Goal: Task Accomplishment & Management: Manage account settings

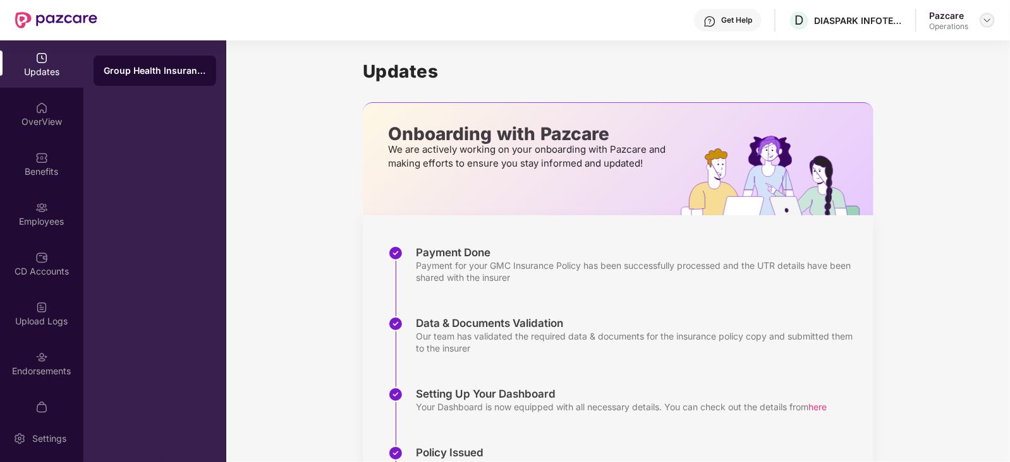
click at [985, 20] on img at bounding box center [987, 20] width 10 height 10
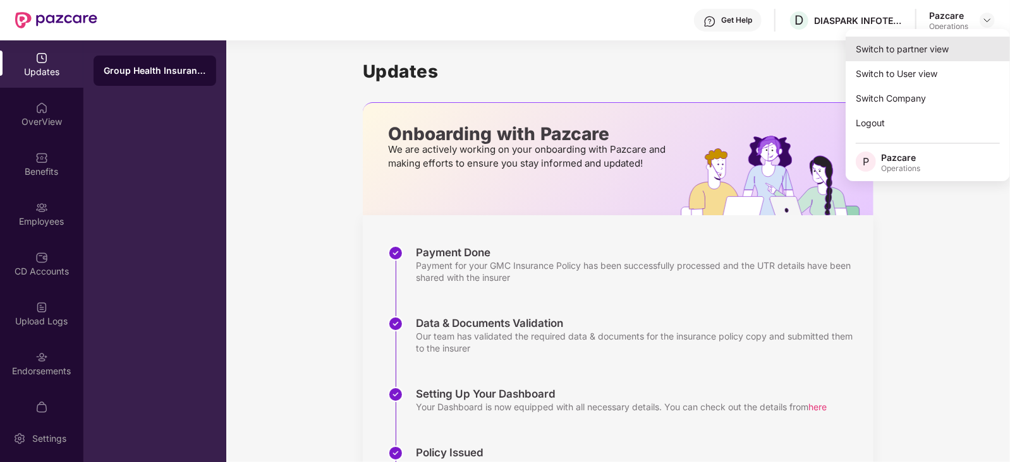
click at [919, 44] on div "Switch to partner view" at bounding box center [927, 49] width 164 height 25
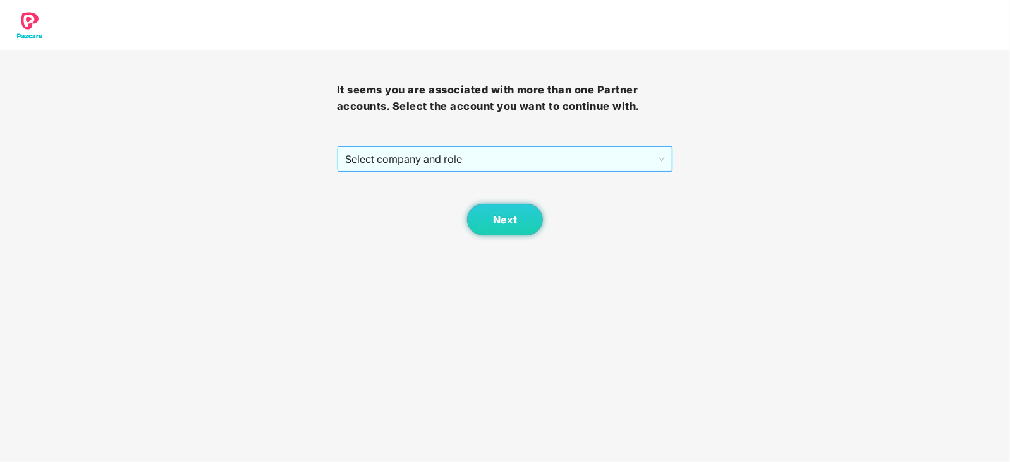
click at [460, 160] on span "Select company and role" at bounding box center [505, 159] width 320 height 24
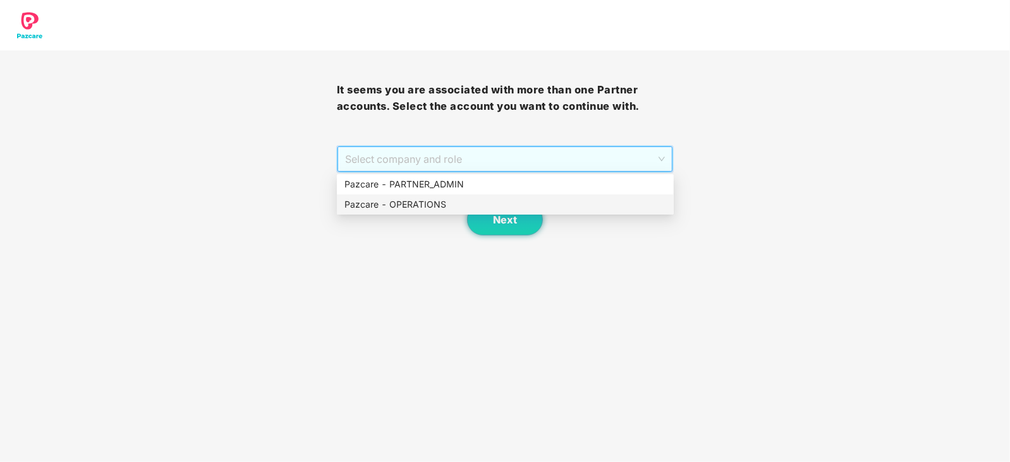
click at [416, 202] on div "Pazcare - OPERATIONS" at bounding box center [505, 205] width 322 height 14
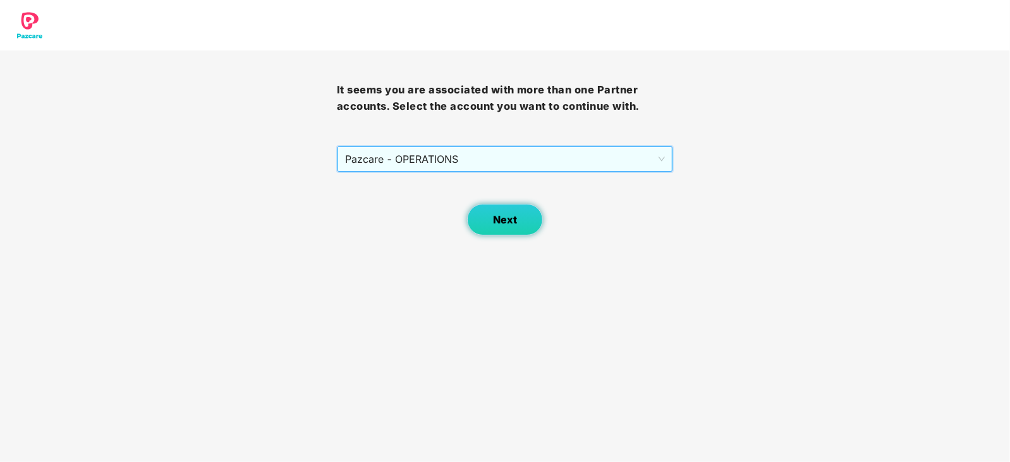
click at [515, 224] on span "Next" at bounding box center [505, 220] width 24 height 12
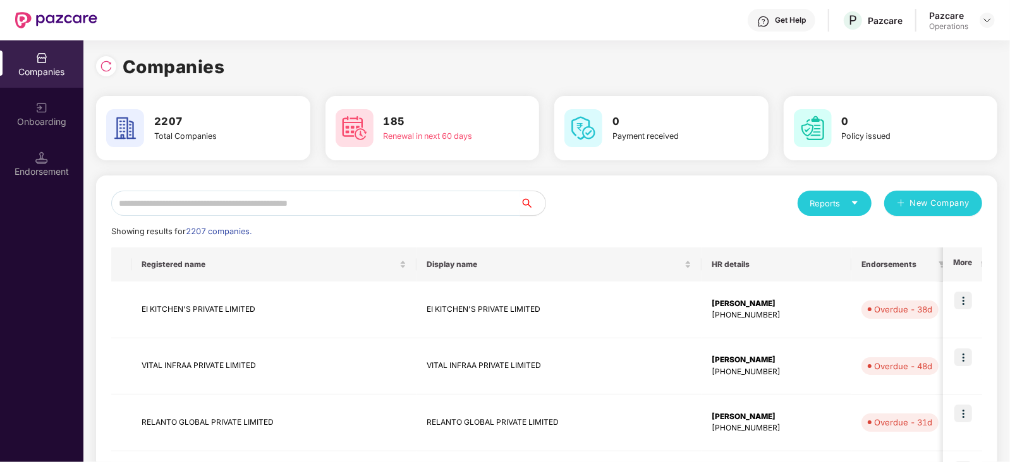
click at [262, 201] on input "text" at bounding box center [315, 203] width 409 height 25
click at [269, 198] on input "text" at bounding box center [315, 203] width 409 height 25
paste input "**********"
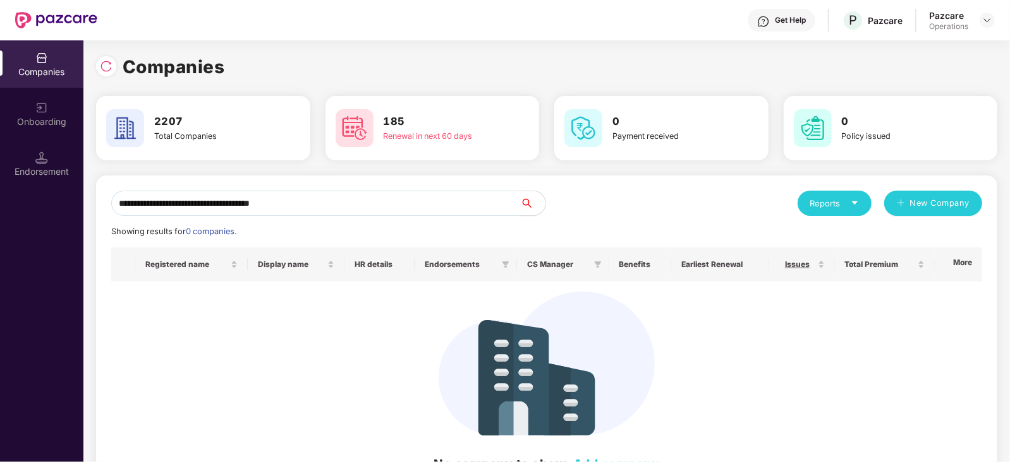
click at [117, 206] on input "**********" at bounding box center [315, 203] width 409 height 25
click at [395, 210] on input "**********" at bounding box center [315, 203] width 409 height 25
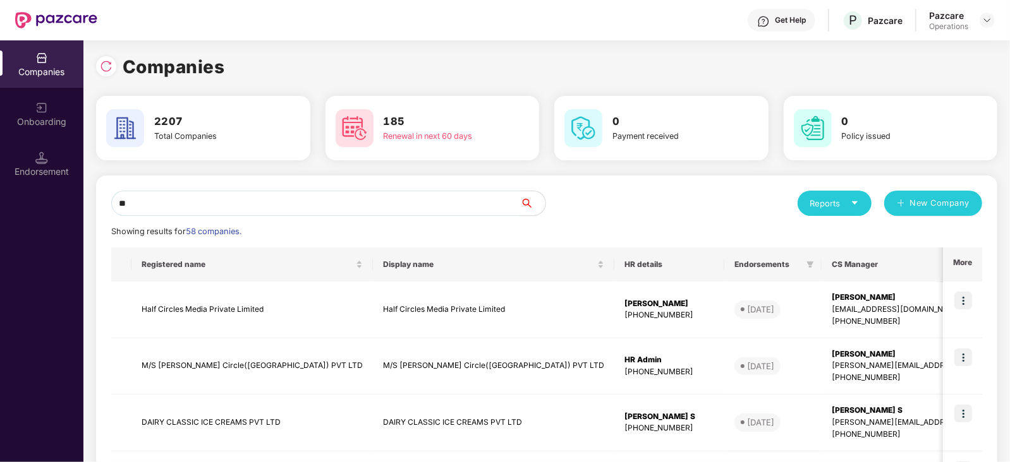
type input "*"
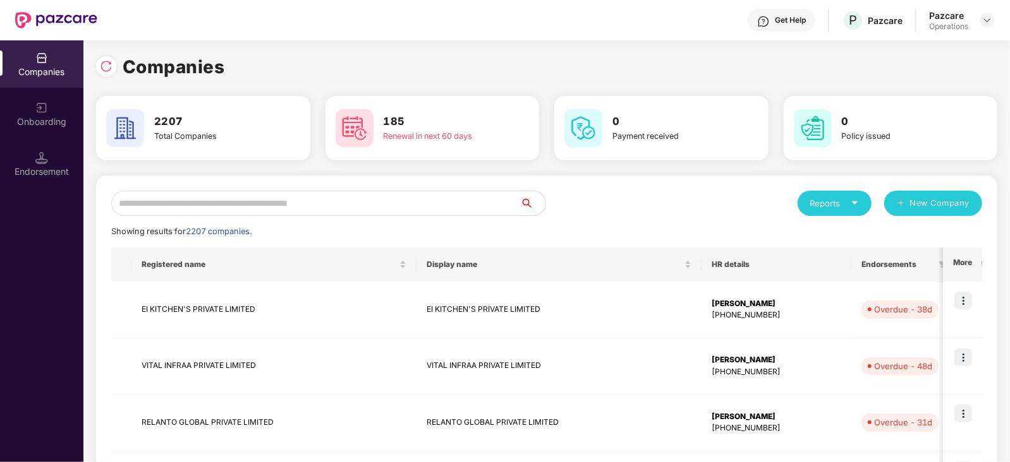
paste input "**********"
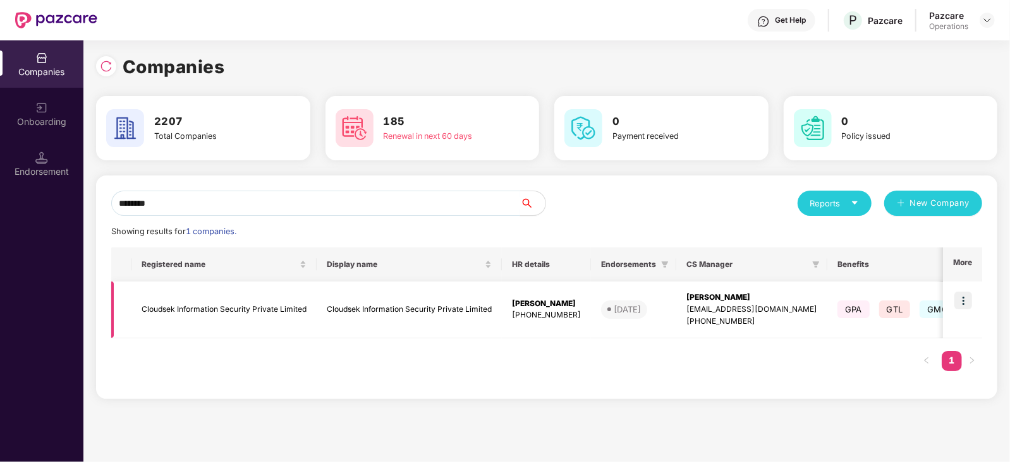
type input "********"
click at [243, 311] on td "Cloudsek Information Security Private Limited" at bounding box center [223, 310] width 185 height 57
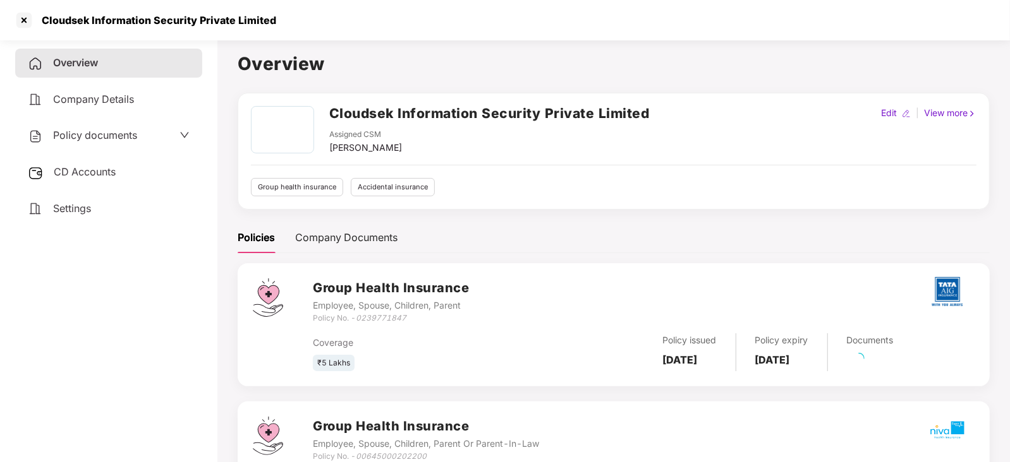
click at [104, 136] on span "Policy documents" at bounding box center [95, 135] width 84 height 13
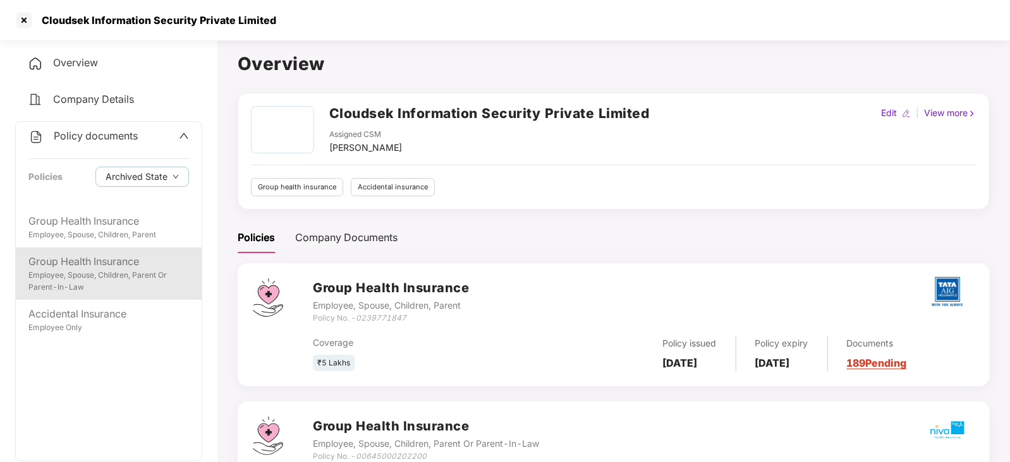
click at [118, 278] on div "Employee, Spouse, Children, Parent Or Parent-In-Law" at bounding box center [108, 282] width 160 height 24
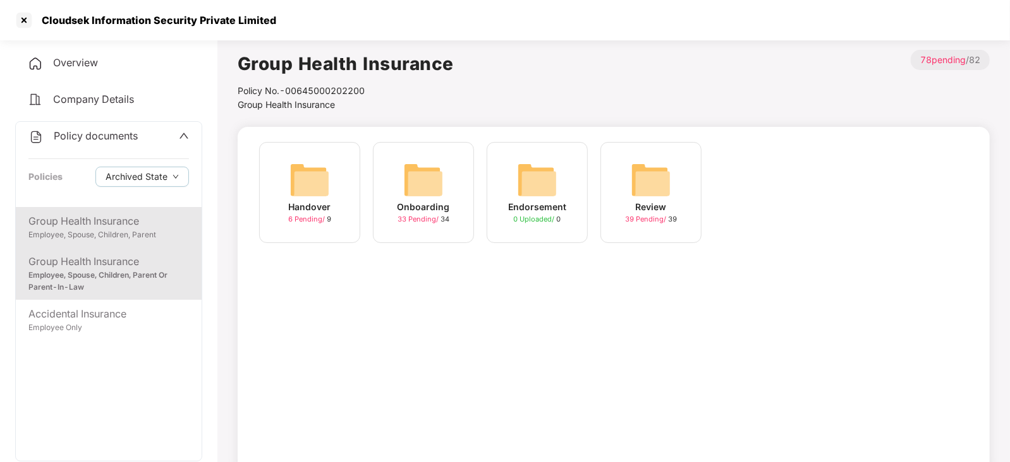
click at [128, 226] on div "Group Health Insurance" at bounding box center [108, 222] width 160 height 16
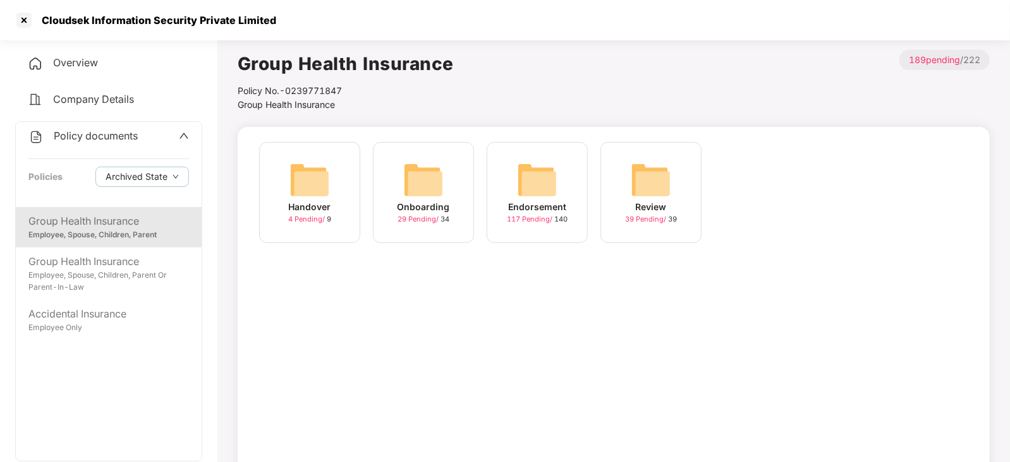
click at [526, 191] on img at bounding box center [537, 180] width 40 height 40
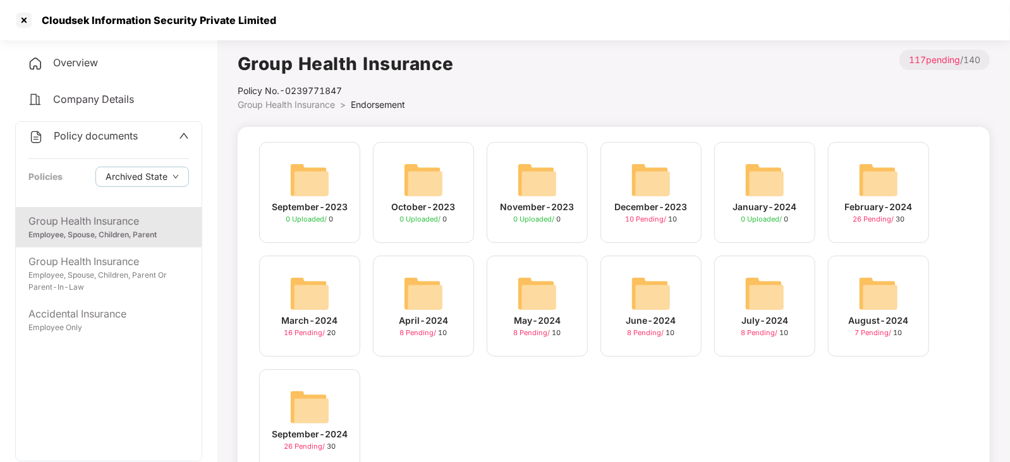
click at [315, 400] on img at bounding box center [309, 407] width 40 height 40
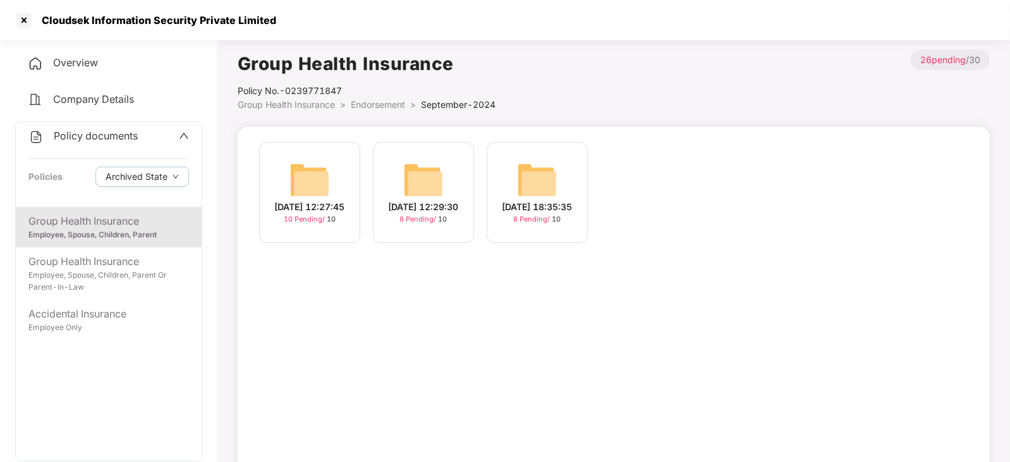
click at [291, 179] on img at bounding box center [309, 180] width 40 height 40
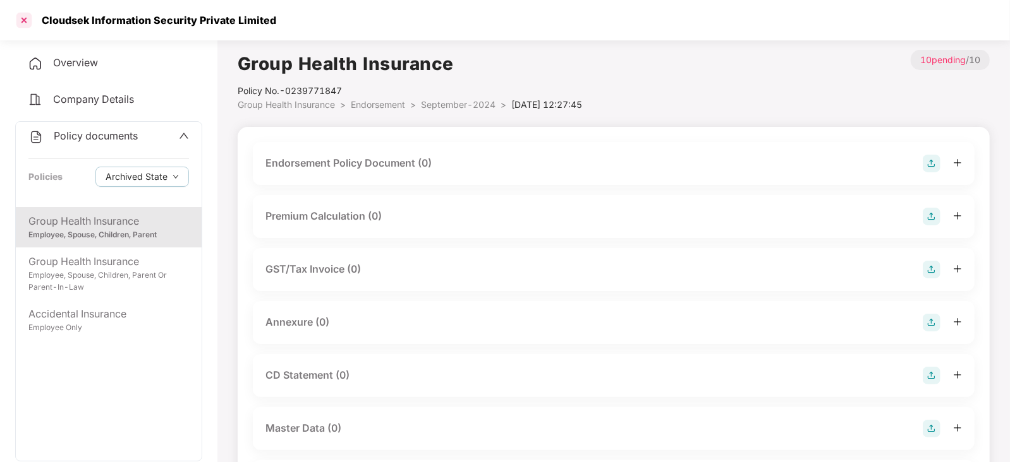
click at [19, 22] on div at bounding box center [24, 20] width 20 height 20
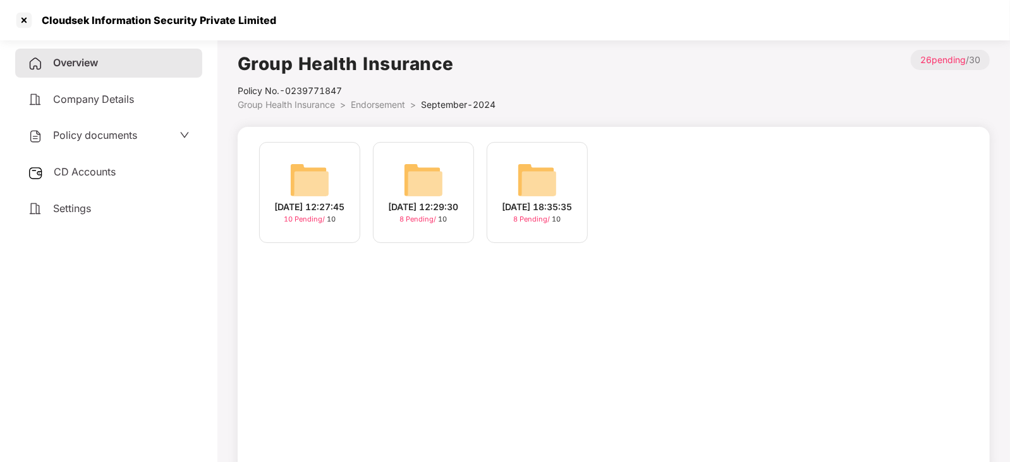
click at [316, 174] on img at bounding box center [309, 180] width 40 height 40
click at [514, 184] on div "[DATE] 18:35:35 8 Pending / 10" at bounding box center [536, 192] width 101 height 101
click at [299, 169] on img at bounding box center [309, 180] width 40 height 40
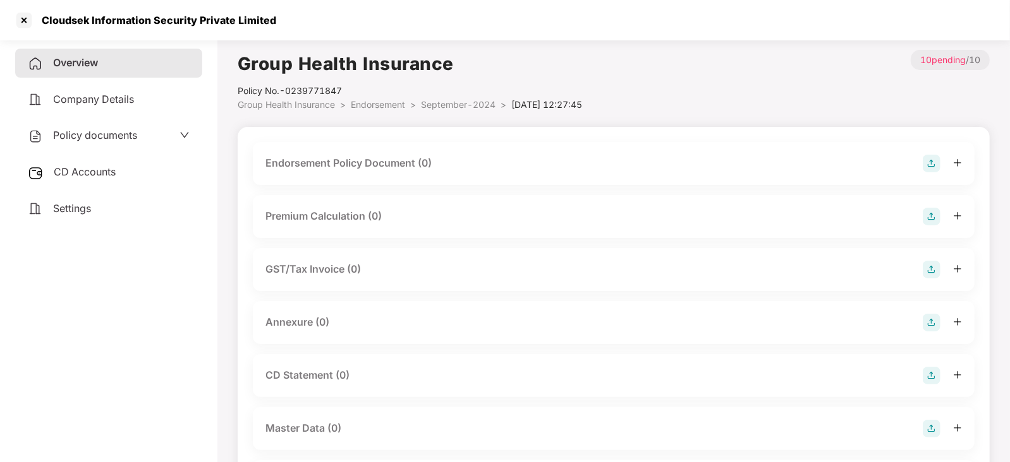
click at [926, 161] on img at bounding box center [931, 164] width 18 height 18
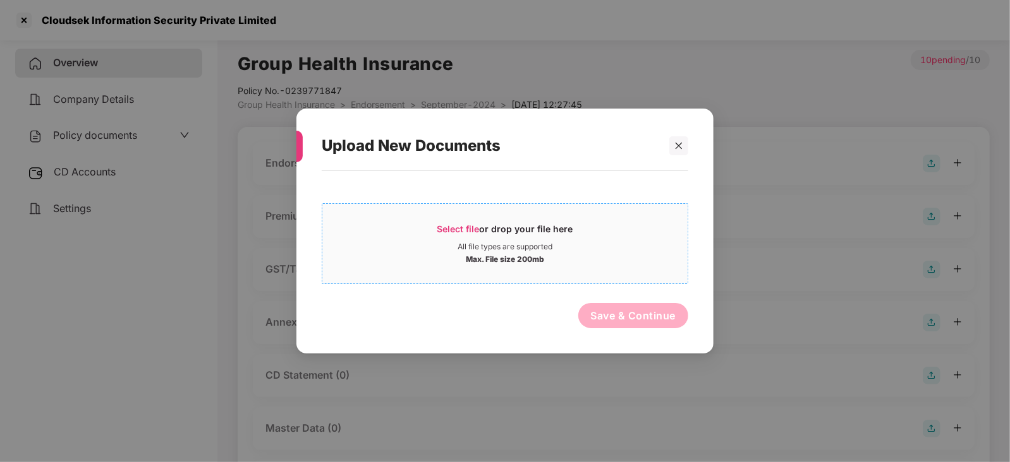
click at [461, 226] on span "Select file" at bounding box center [458, 229] width 42 height 11
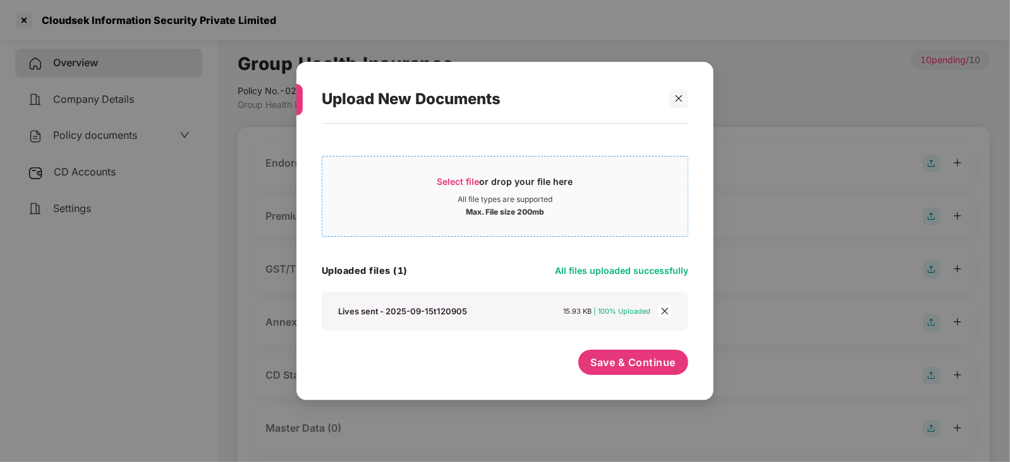
click at [461, 168] on span "Select file or drop your file here All file types are supported Max. File size …" at bounding box center [504, 196] width 365 height 61
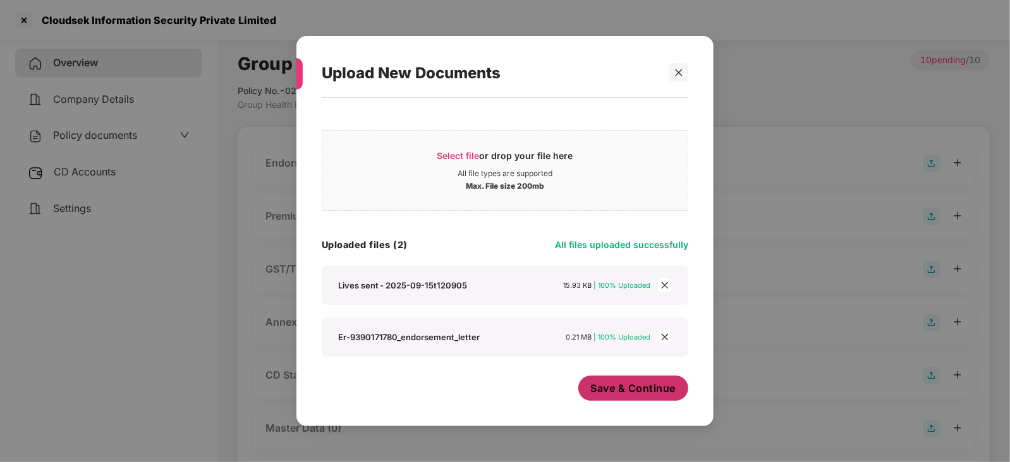
click at [620, 394] on span "Save & Continue" at bounding box center [633, 389] width 85 height 14
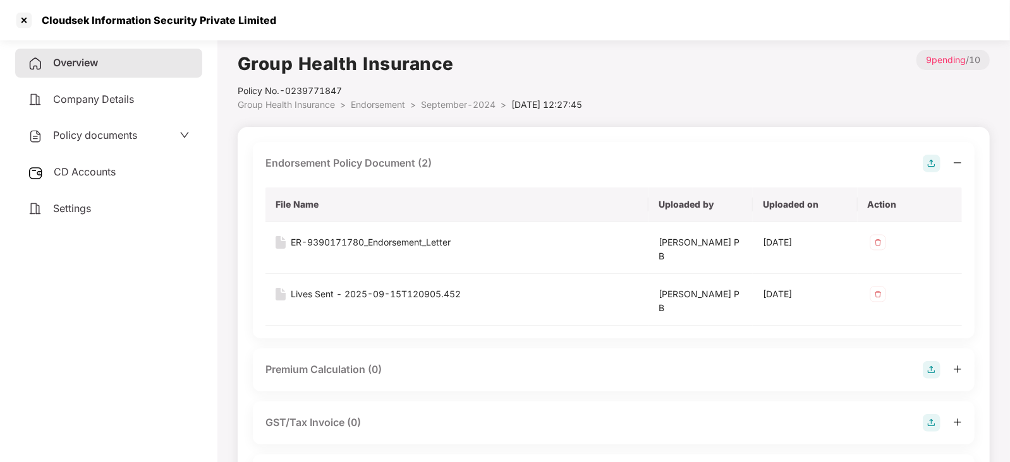
click at [929, 368] on img at bounding box center [931, 370] width 18 height 18
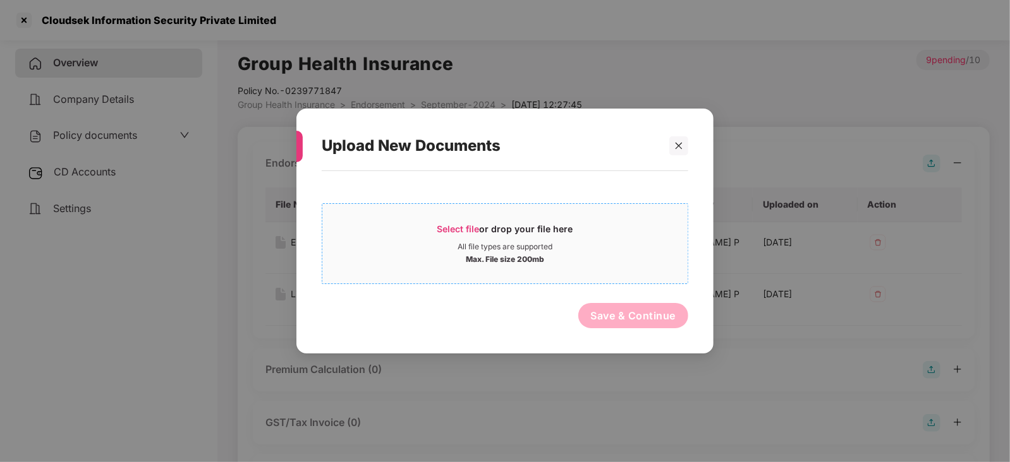
click at [450, 220] on span "Select file or drop your file here All file types are supported Max. File size …" at bounding box center [504, 244] width 365 height 61
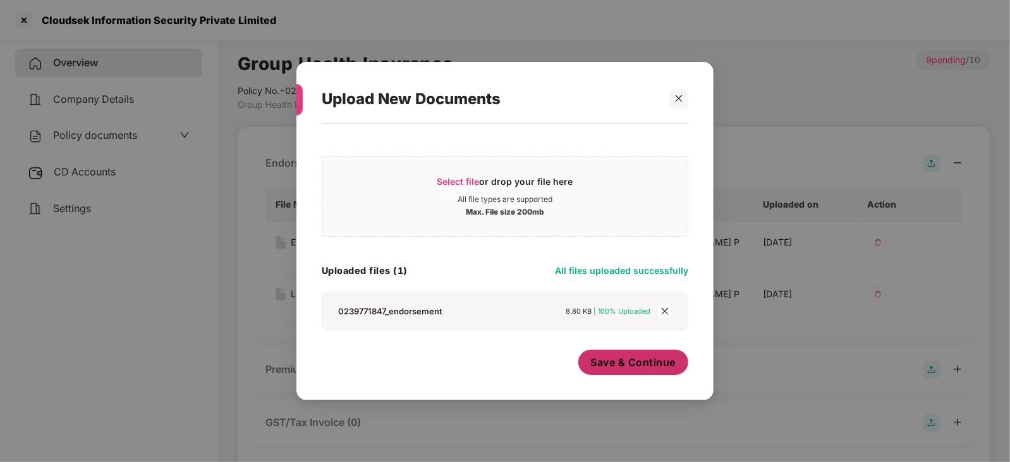
click at [660, 361] on span "Save & Continue" at bounding box center [633, 363] width 85 height 14
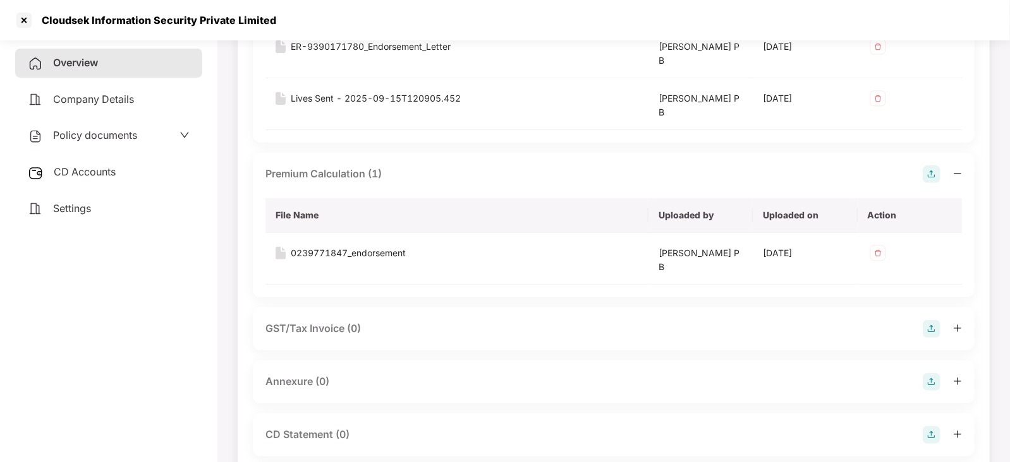
scroll to position [237, 0]
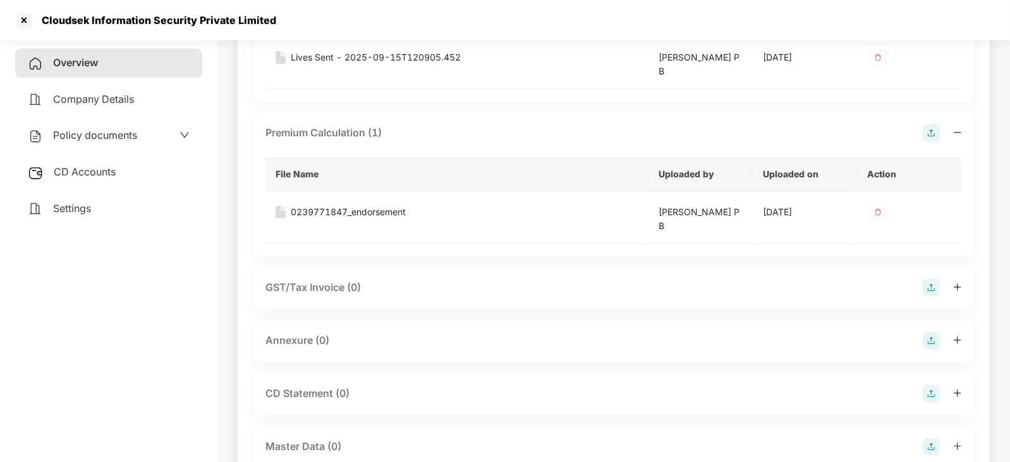
click at [927, 342] on img at bounding box center [931, 341] width 18 height 18
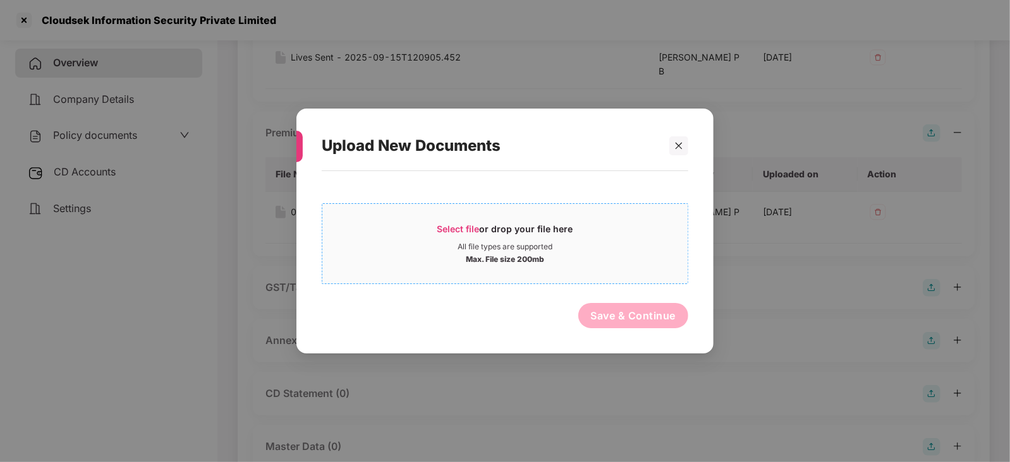
click at [462, 229] on span "Select file" at bounding box center [458, 229] width 42 height 11
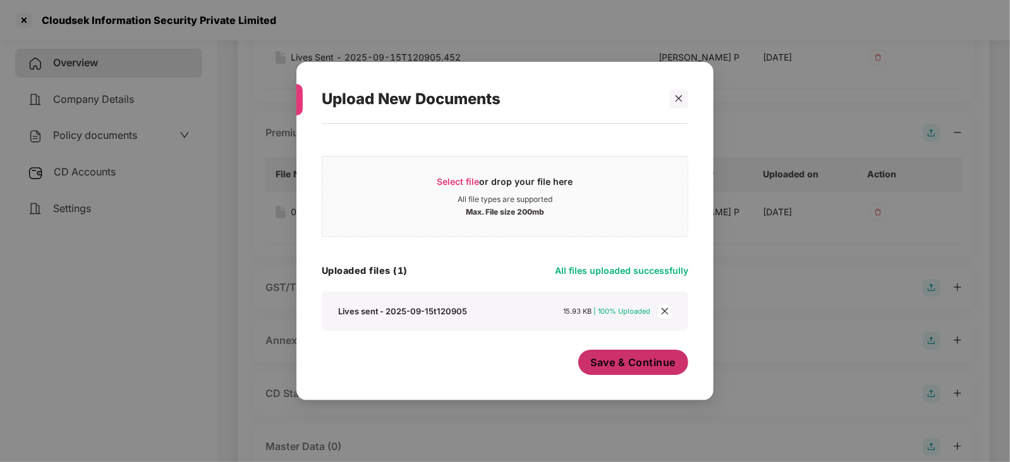
click at [644, 374] on button "Save & Continue" at bounding box center [633, 362] width 111 height 25
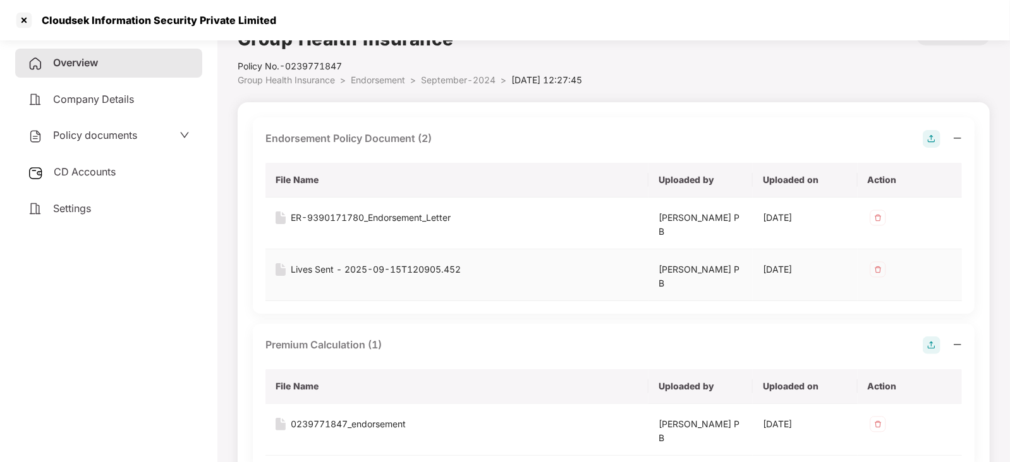
scroll to position [0, 0]
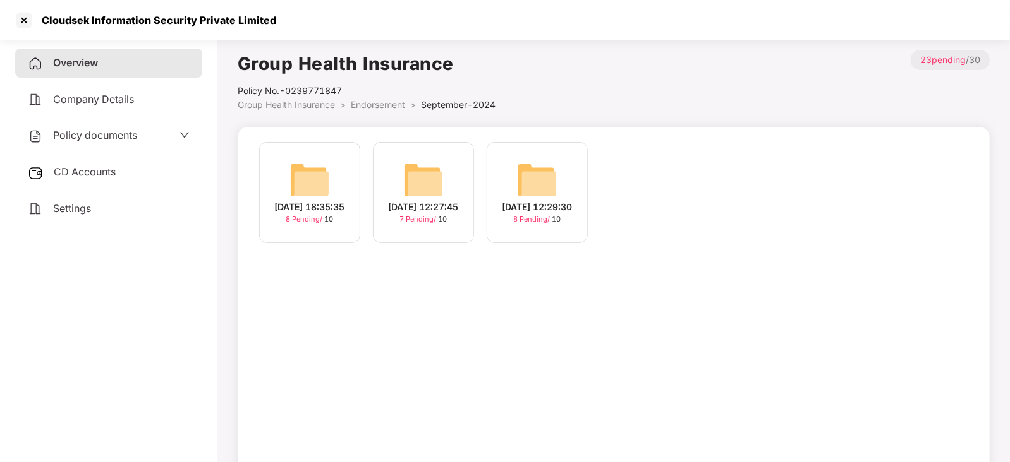
click at [535, 183] on img at bounding box center [537, 180] width 40 height 40
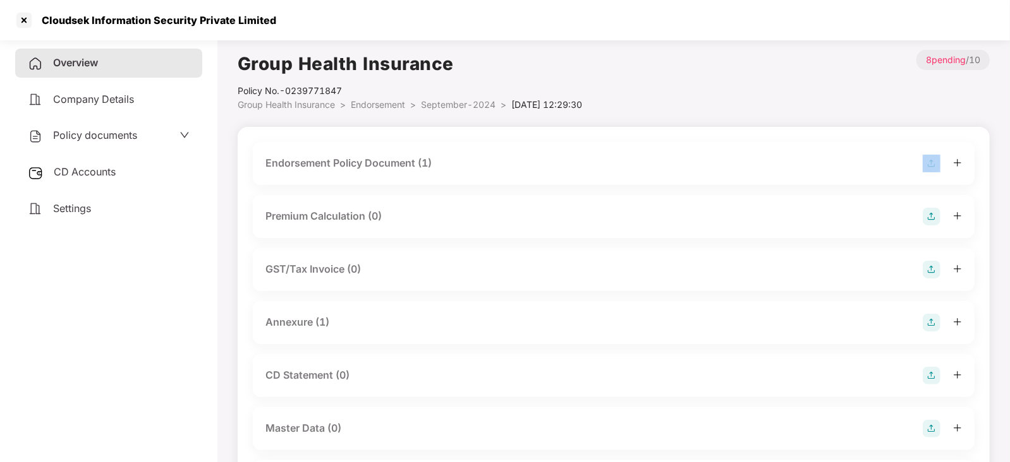
click at [535, 183] on div "Endorsement Policy Document (1)" at bounding box center [614, 163] width 722 height 43
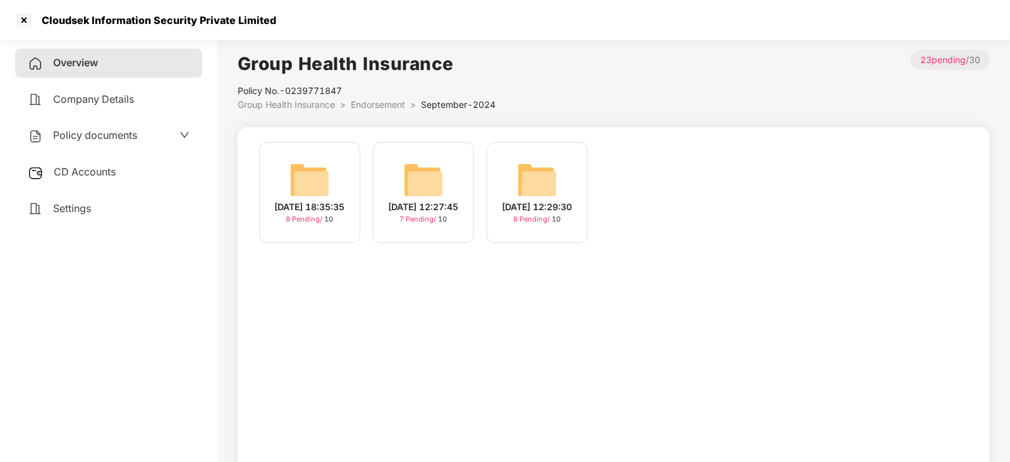
click at [306, 176] on img at bounding box center [309, 180] width 40 height 40
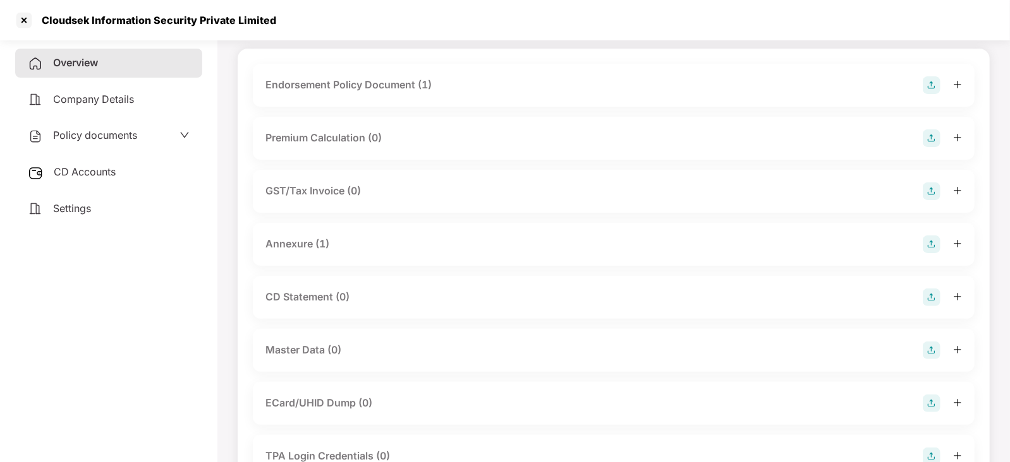
scroll to position [157, 0]
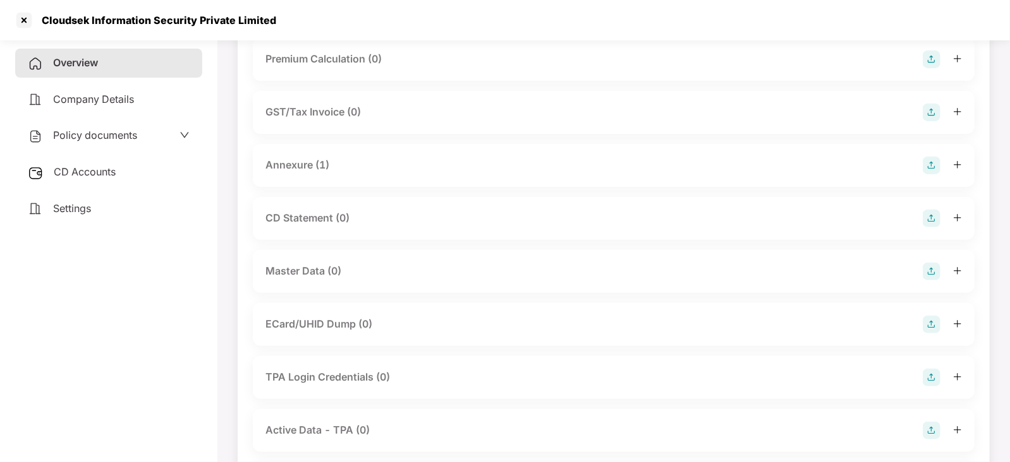
click at [931, 274] on img at bounding box center [931, 272] width 18 height 18
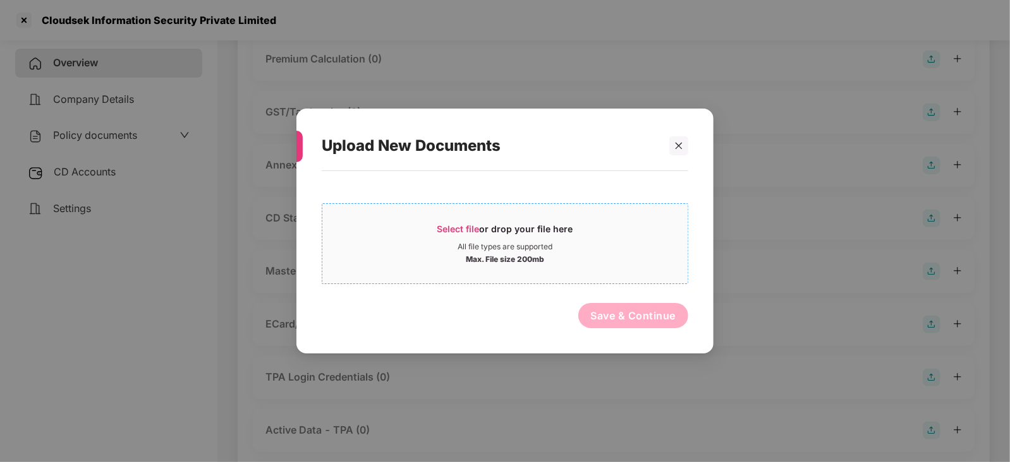
click at [457, 231] on span "Select file" at bounding box center [458, 229] width 42 height 11
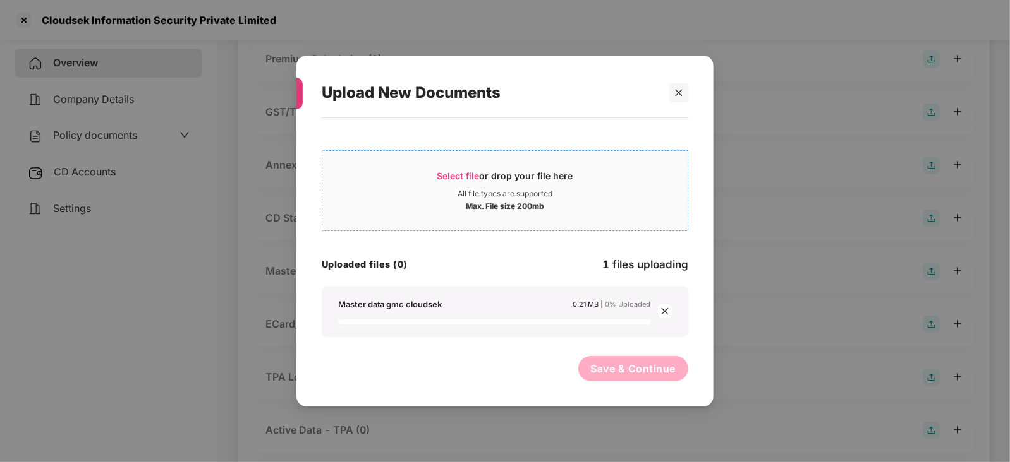
click at [349, 260] on h4 "Uploaded files (0)" at bounding box center [365, 264] width 86 height 13
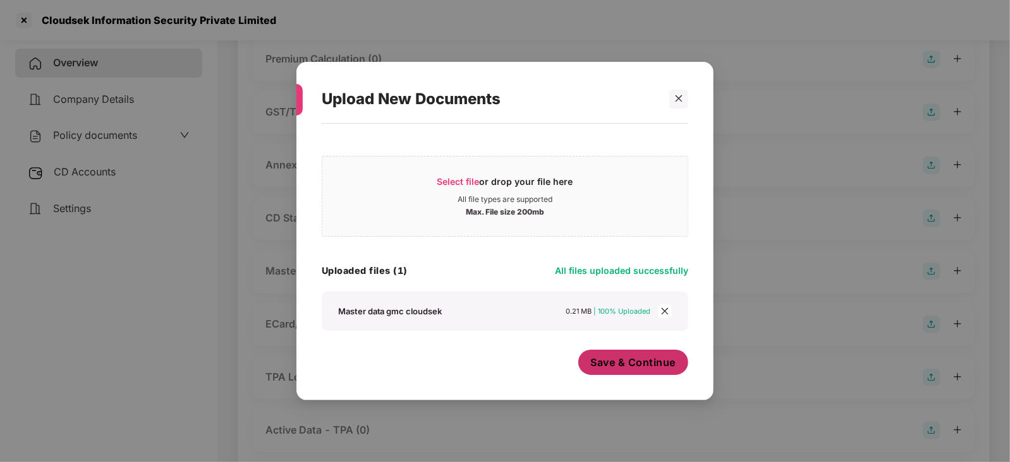
drag, startPoint x: 594, startPoint y: 348, endPoint x: 595, endPoint y: 355, distance: 7.0
click at [595, 354] on div "Select file or drop your file here All file types are supported Max. File size …" at bounding box center [505, 255] width 366 height 251
click at [600, 368] on span "Save & Continue" at bounding box center [633, 363] width 85 height 14
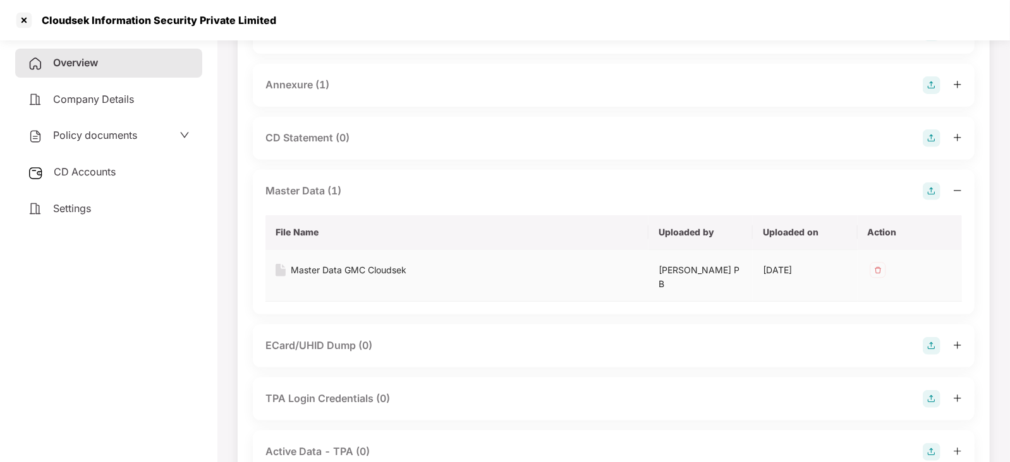
scroll to position [237, 0]
click at [19, 16] on div at bounding box center [24, 20] width 20 height 20
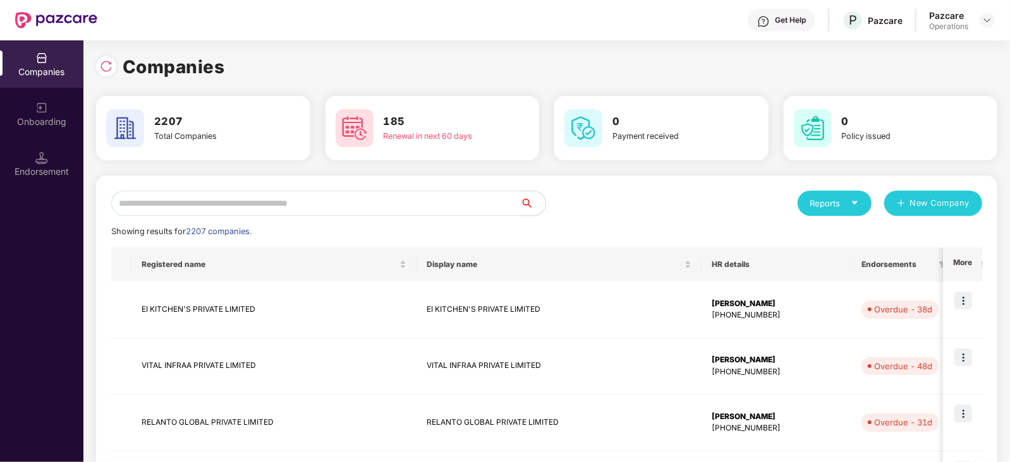
click at [324, 203] on input "text" at bounding box center [315, 203] width 409 height 25
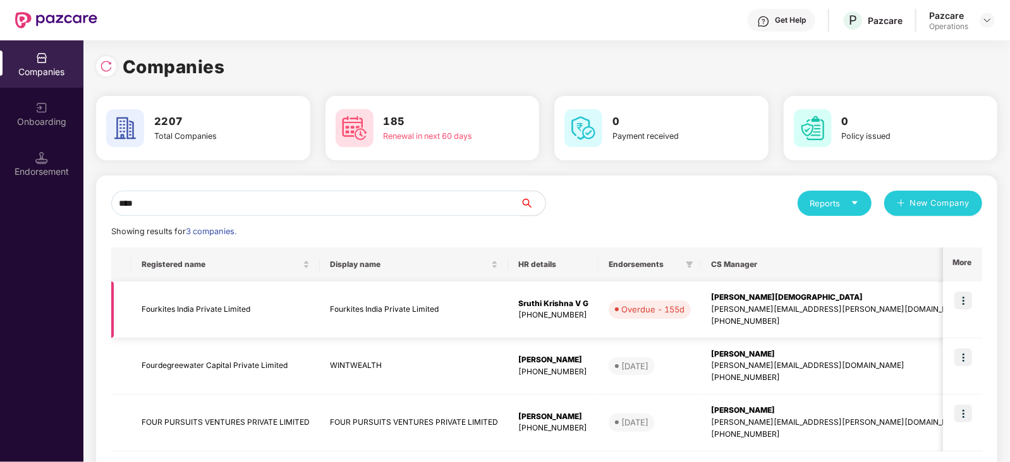
type input "****"
click at [191, 305] on td "Fourkites India Private Limited" at bounding box center [225, 310] width 188 height 57
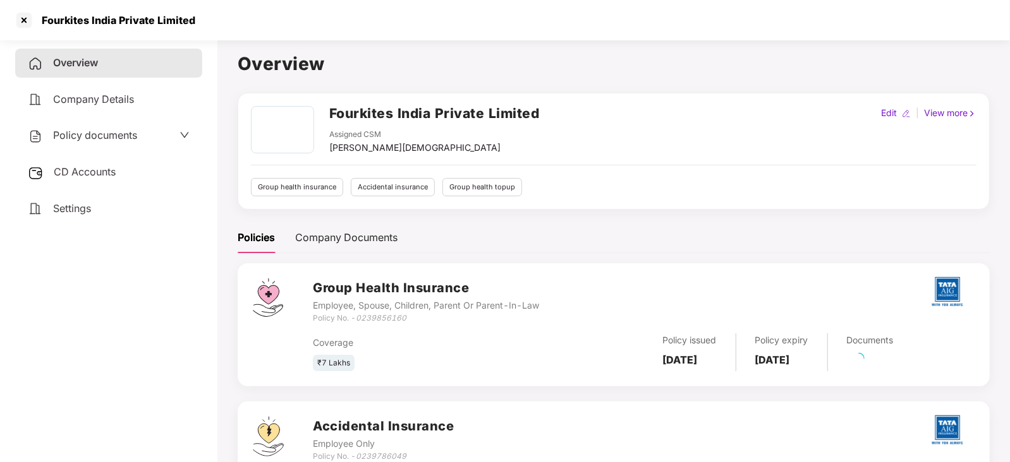
click at [92, 166] on span "CD Accounts" at bounding box center [85, 172] width 62 height 13
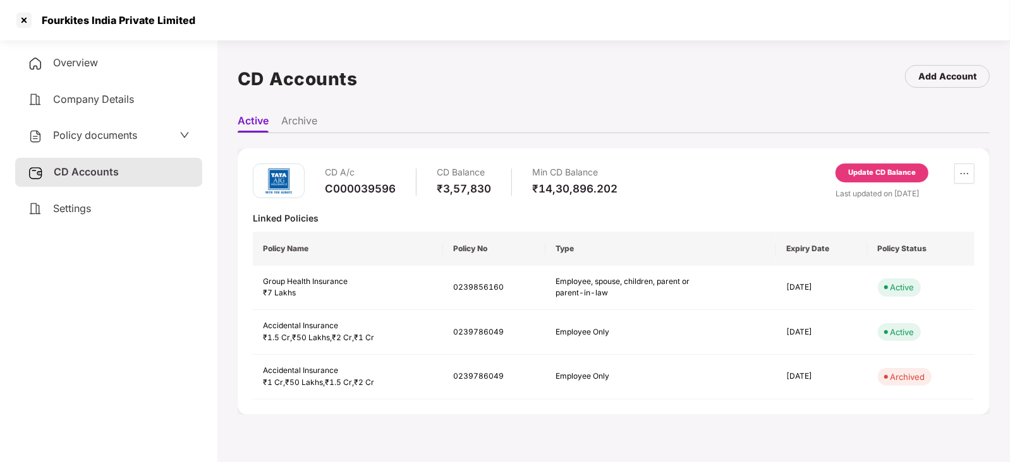
drag, startPoint x: 877, startPoint y: 163, endPoint x: 878, endPoint y: 170, distance: 7.1
click at [878, 170] on div "Update CD Balance" at bounding box center [881, 173] width 93 height 19
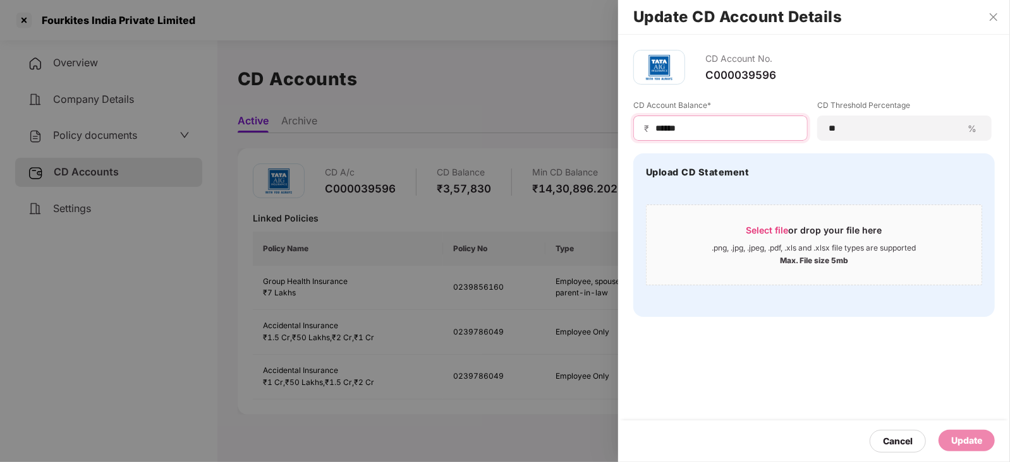
drag, startPoint x: 691, startPoint y: 129, endPoint x: 607, endPoint y: 133, distance: 84.1
click at [603, 128] on div "Update CD Account Details CD Account No. C000039596 CD Account Balance* ₹ *****…" at bounding box center [505, 231] width 1010 height 462
paste input
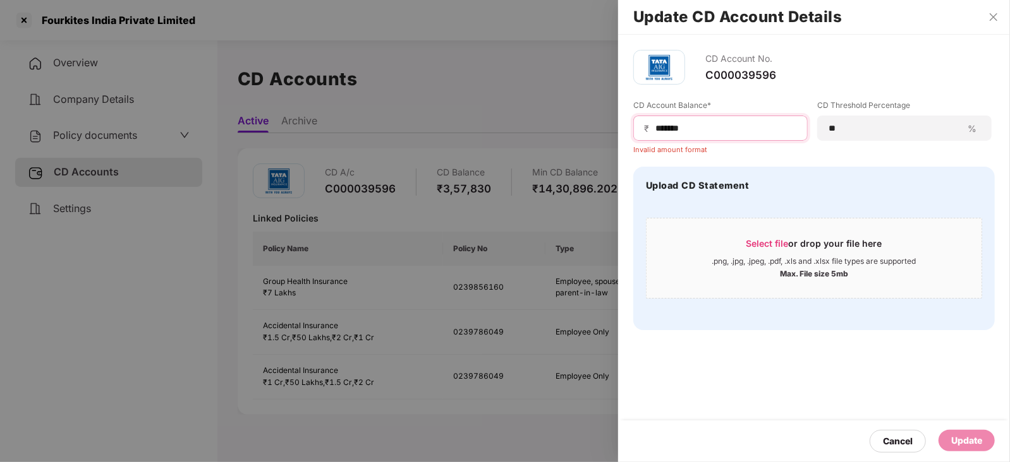
click at [655, 128] on input "******" at bounding box center [725, 128] width 143 height 13
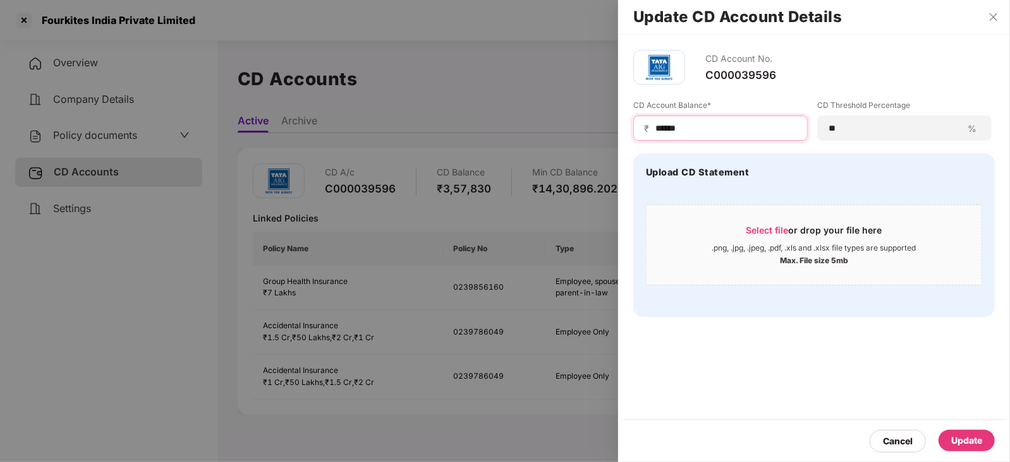
type input "******"
click at [967, 435] on div "Update" at bounding box center [966, 441] width 31 height 14
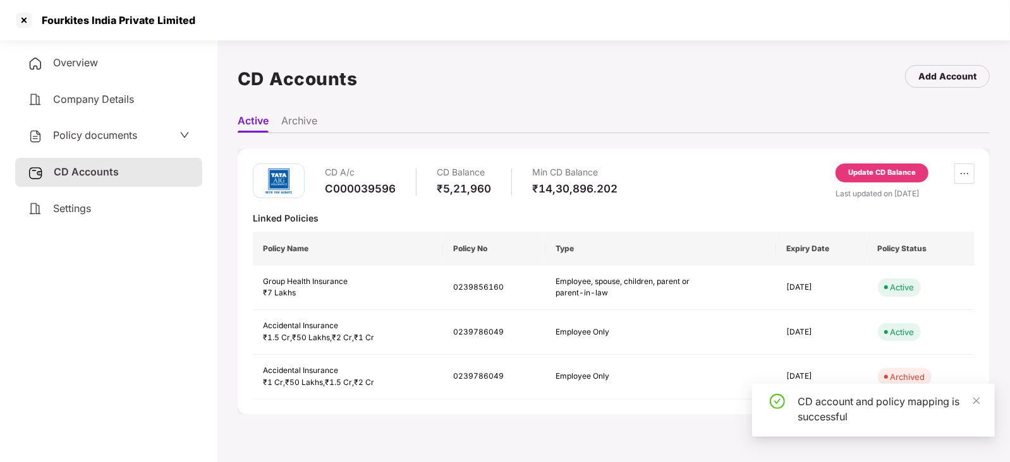
click at [79, 142] on div "Policy documents" at bounding box center [82, 136] width 109 height 16
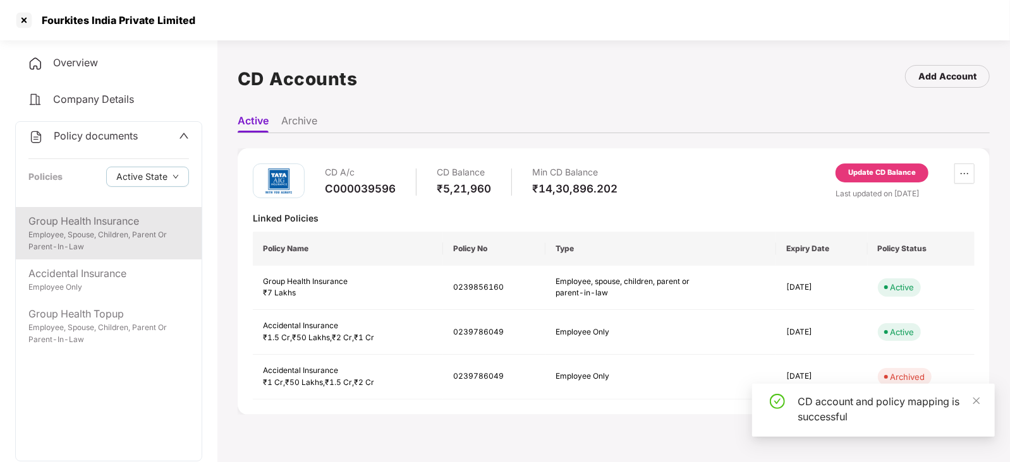
click at [136, 243] on div "Employee, Spouse, Children, Parent Or Parent-In-Law" at bounding box center [108, 241] width 160 height 24
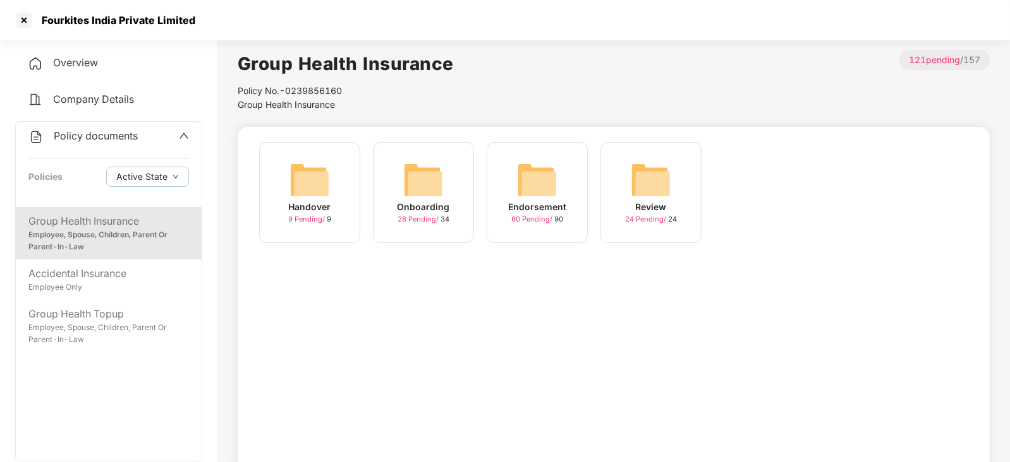
click at [543, 191] on img at bounding box center [537, 180] width 40 height 40
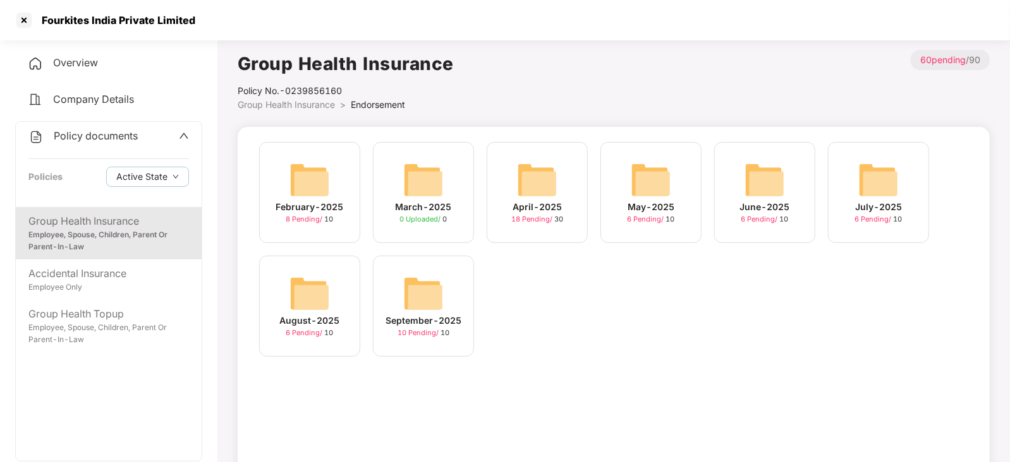
click at [416, 297] on img at bounding box center [423, 294] width 40 height 40
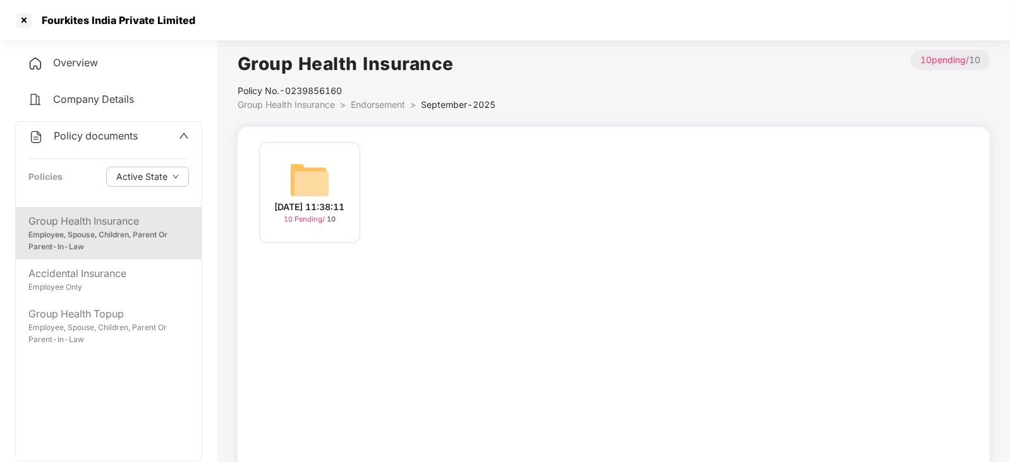
click at [311, 184] on img at bounding box center [309, 180] width 40 height 40
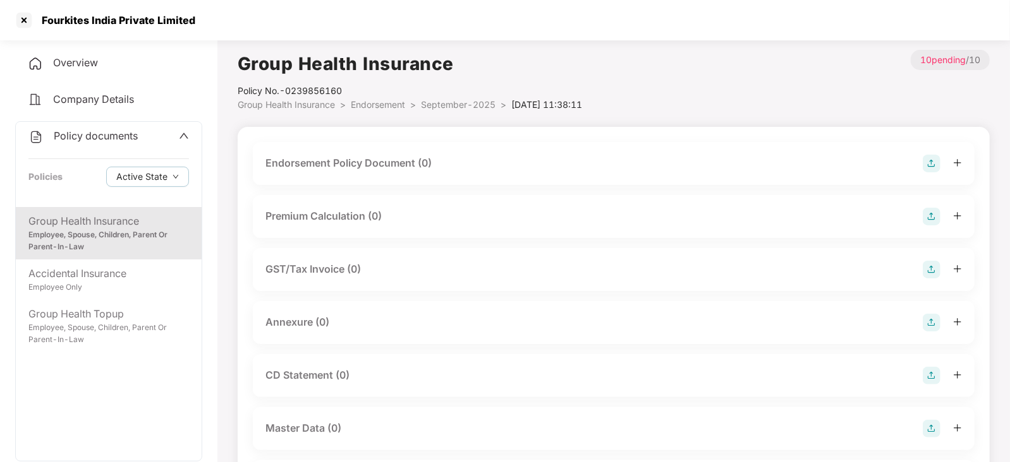
click at [931, 166] on img at bounding box center [931, 164] width 18 height 18
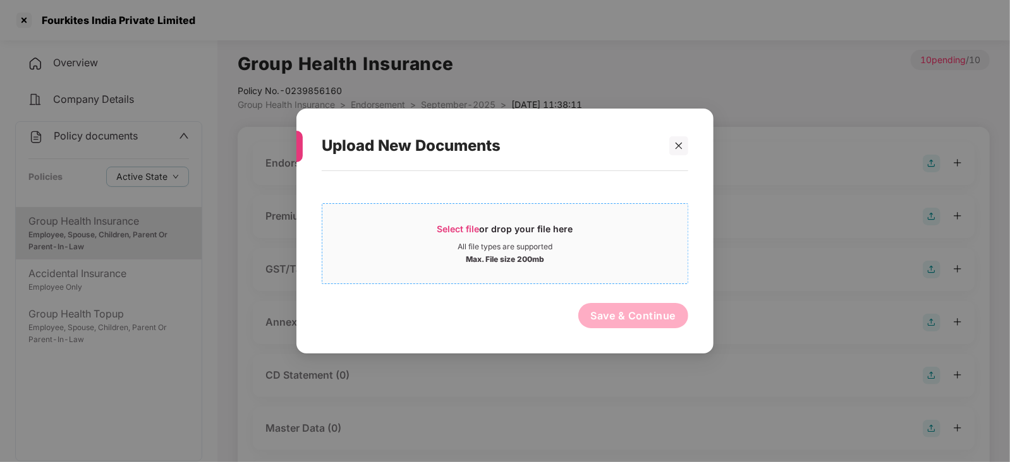
click at [453, 224] on span "Select file" at bounding box center [458, 229] width 42 height 11
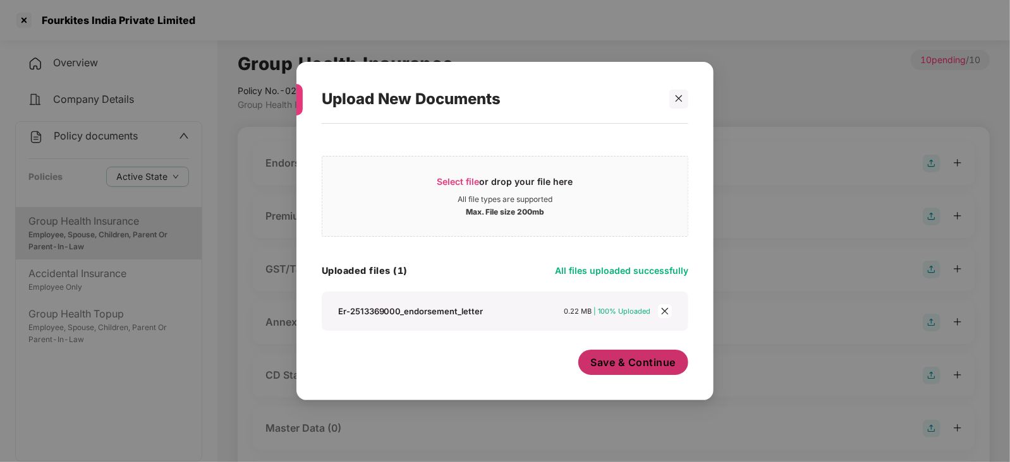
click at [596, 358] on span "Save & Continue" at bounding box center [633, 363] width 85 height 14
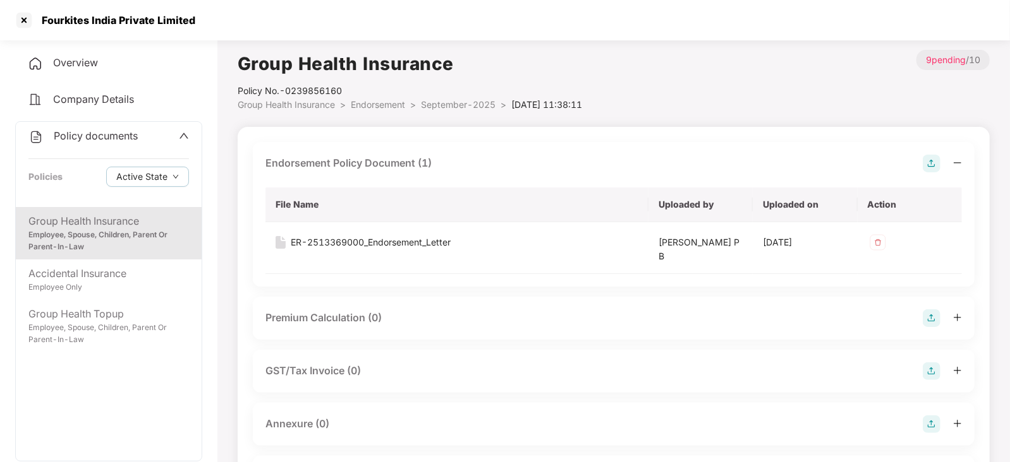
click at [926, 320] on img at bounding box center [931, 319] width 18 height 18
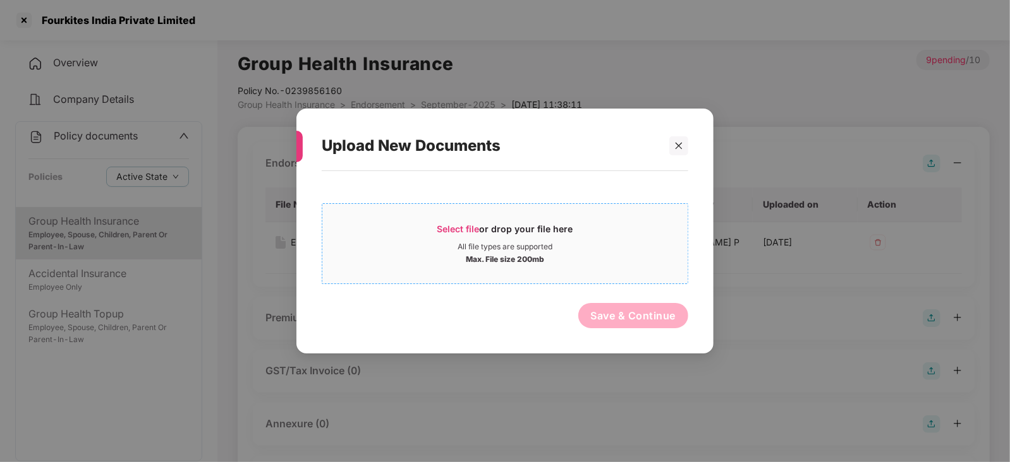
click at [460, 230] on span "Select file" at bounding box center [458, 229] width 42 height 11
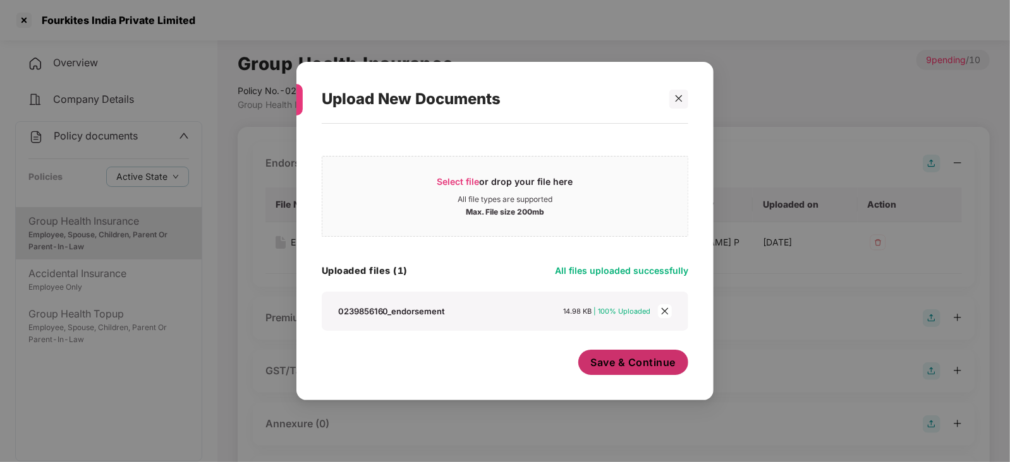
click at [629, 372] on button "Save & Continue" at bounding box center [633, 362] width 111 height 25
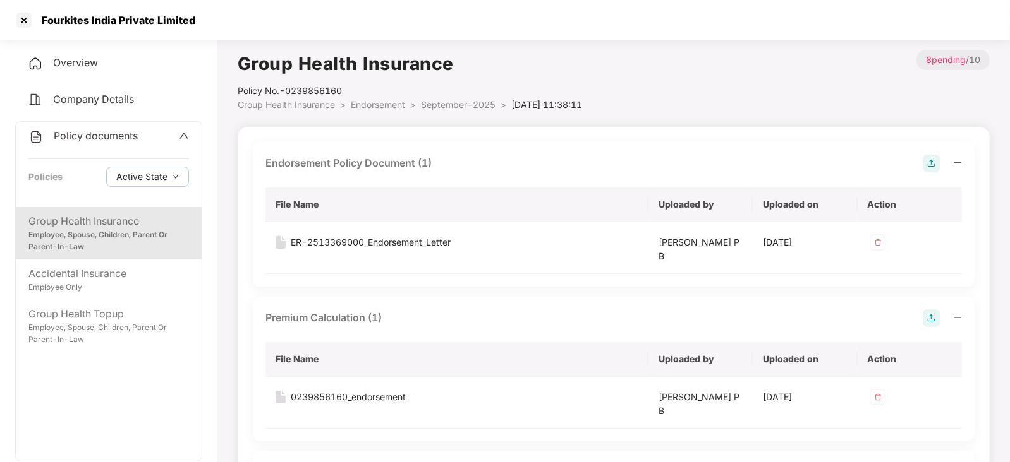
scroll to position [157, 0]
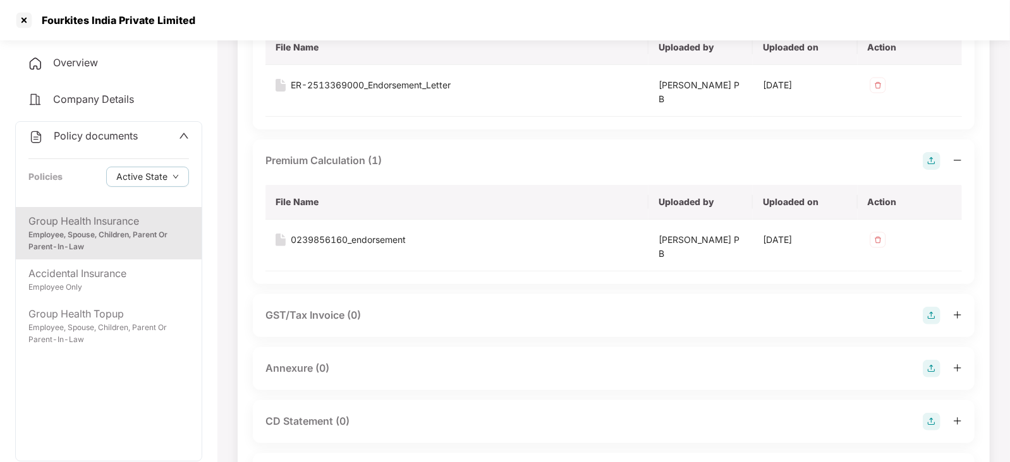
click at [927, 366] on img at bounding box center [931, 369] width 18 height 18
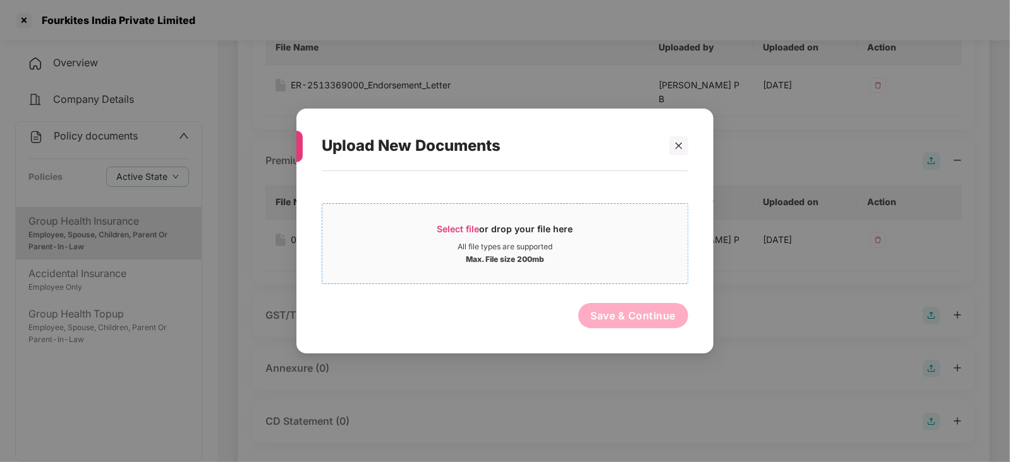
click at [439, 229] on span "Select file" at bounding box center [458, 229] width 42 height 11
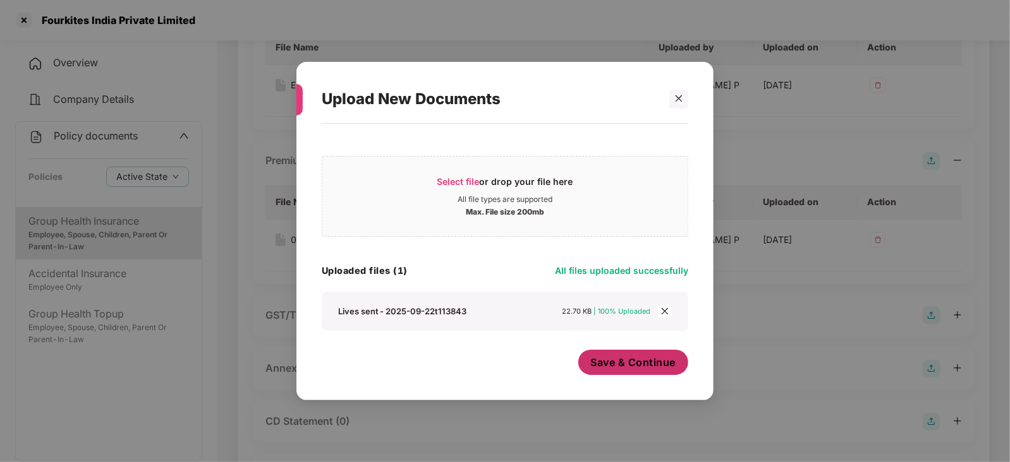
click at [600, 374] on button "Save & Continue" at bounding box center [633, 362] width 111 height 25
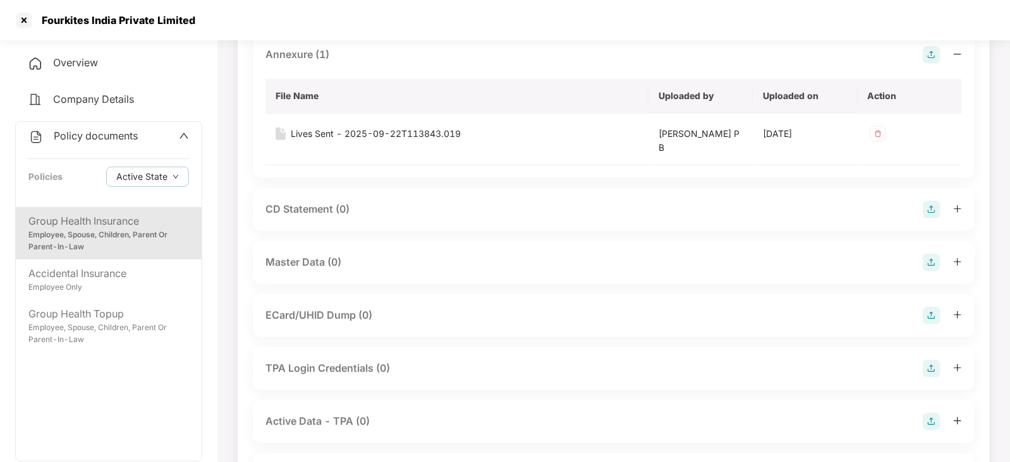
scroll to position [474, 0]
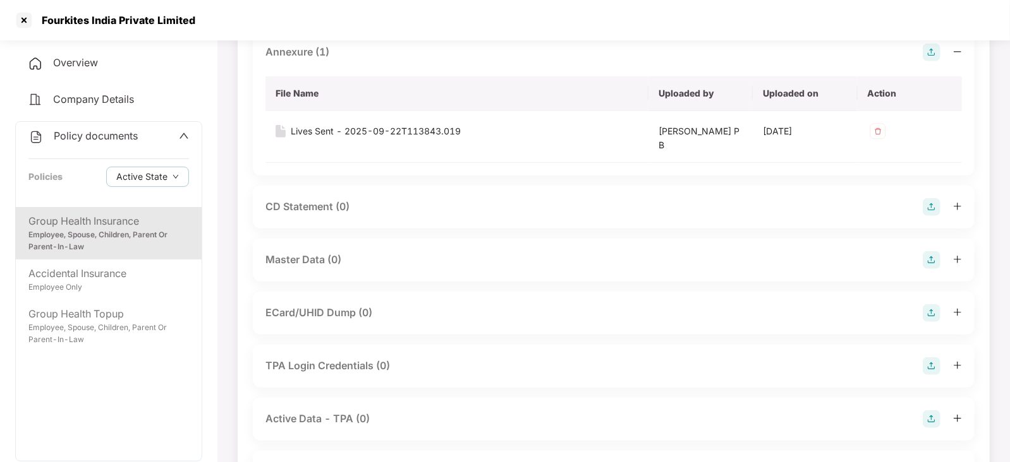
click at [935, 259] on img at bounding box center [931, 260] width 18 height 18
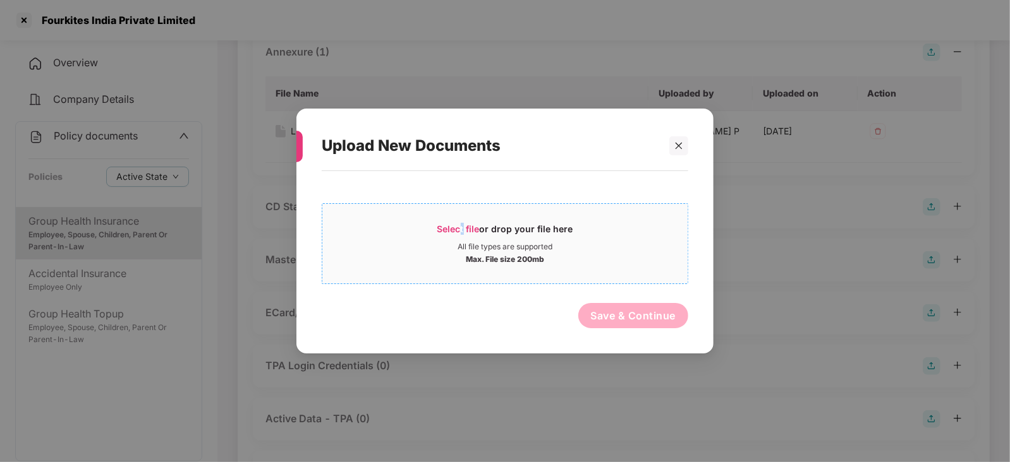
click at [462, 231] on span "Select file" at bounding box center [458, 229] width 42 height 11
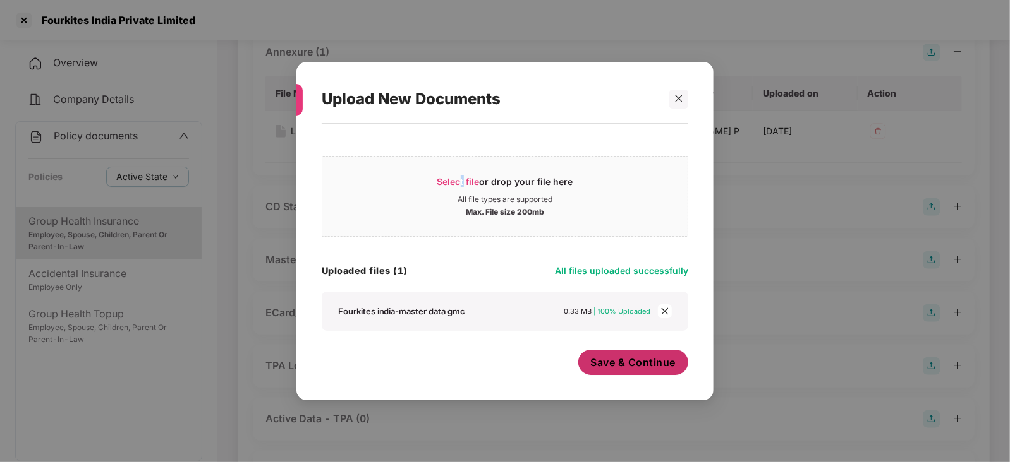
click at [647, 370] on button "Save & Continue" at bounding box center [633, 362] width 111 height 25
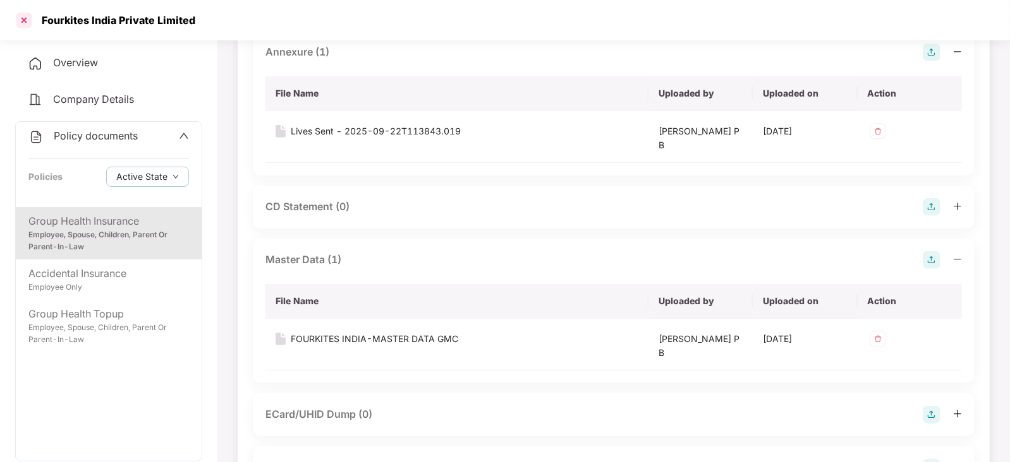
click at [27, 23] on div at bounding box center [24, 20] width 20 height 20
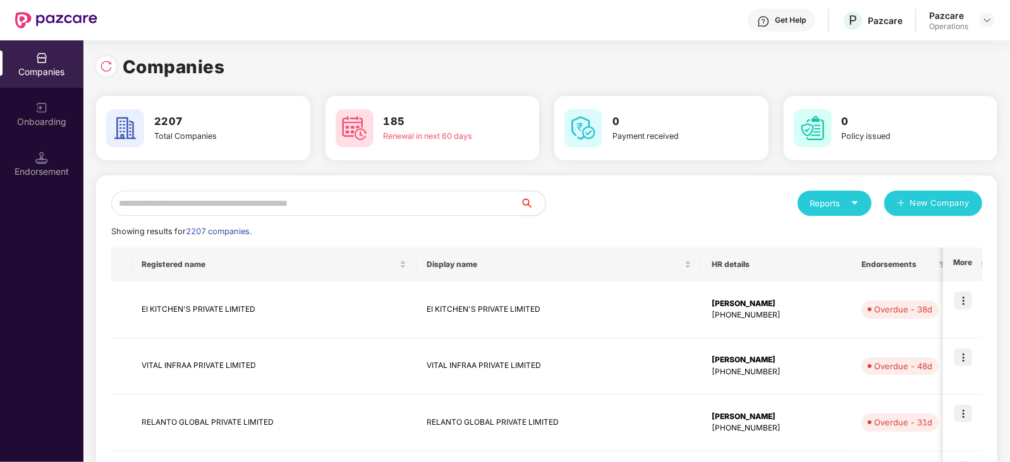
click at [279, 209] on input "text" at bounding box center [315, 203] width 409 height 25
paste input "**********"
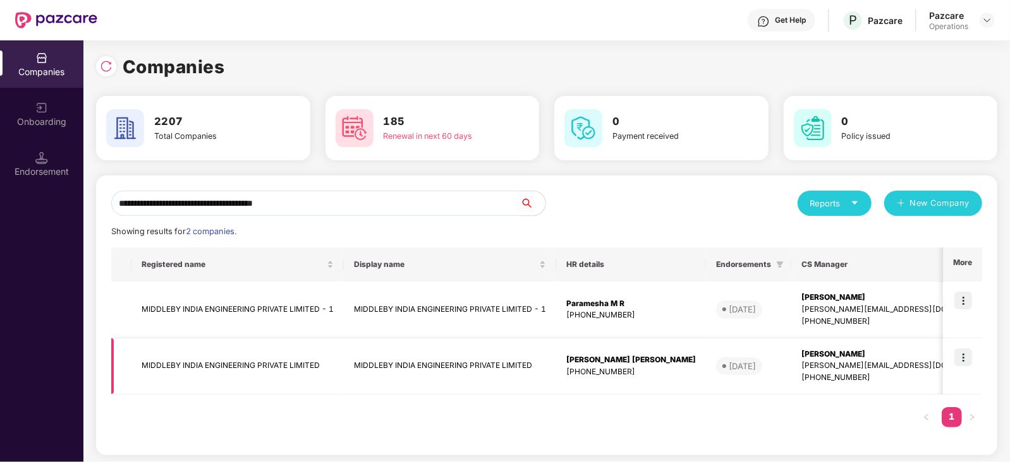
type input "**********"
click at [230, 358] on td "MIDDLEBY INDIA ENGINEERING PRIVATE LIMITED" at bounding box center [237, 367] width 212 height 57
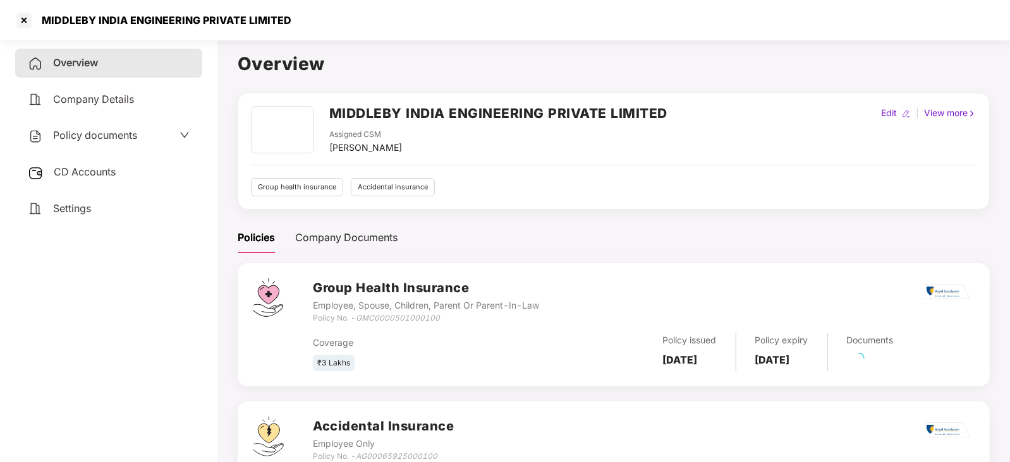
click at [88, 147] on div "Policy documents" at bounding box center [108, 135] width 187 height 29
click at [88, 140] on span "Policy documents" at bounding box center [95, 135] width 84 height 13
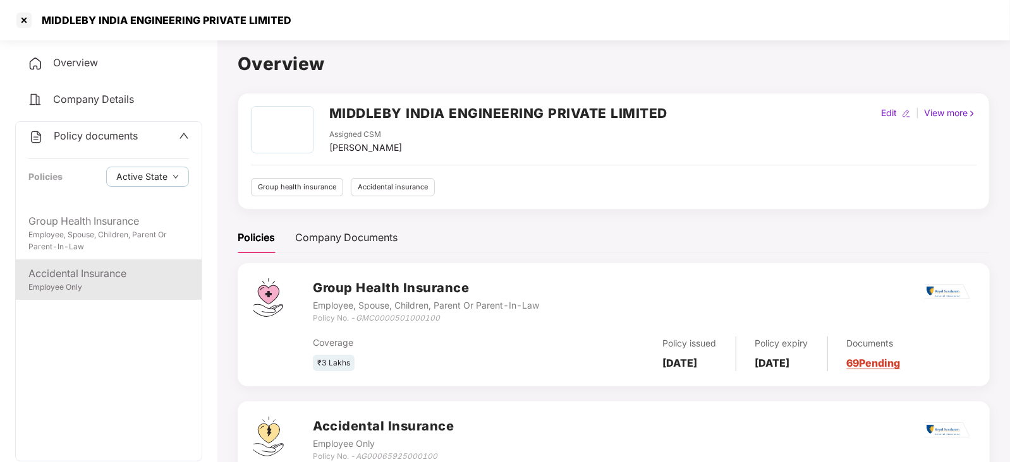
click at [110, 273] on div "Accidental Insurance" at bounding box center [108, 274] width 160 height 16
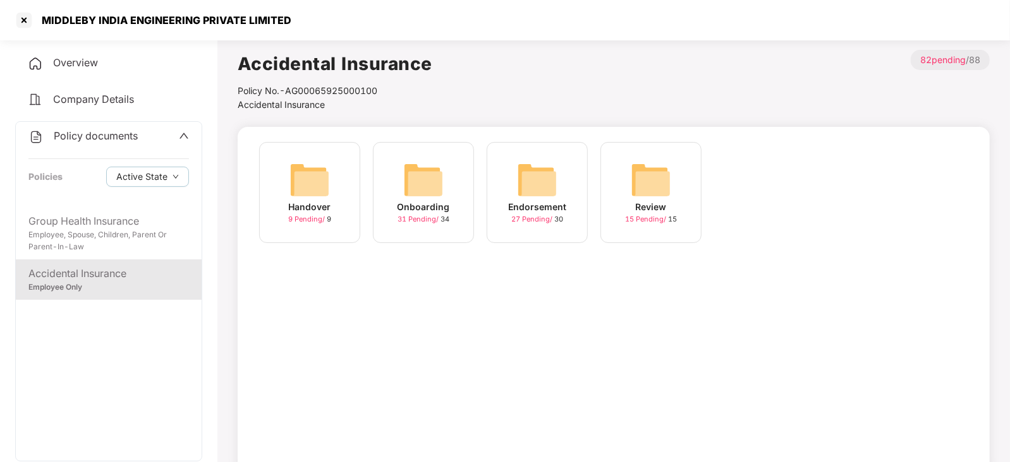
click at [551, 179] on img at bounding box center [537, 180] width 40 height 40
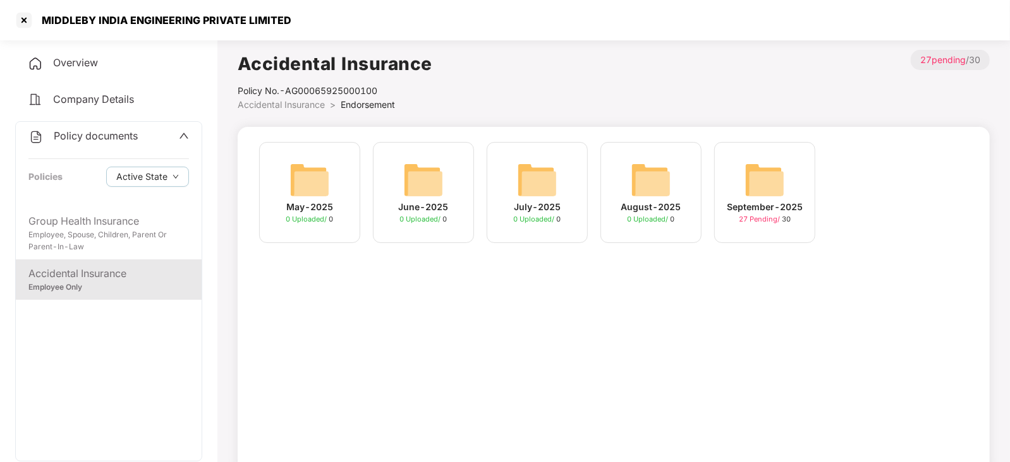
click at [756, 188] on img at bounding box center [764, 180] width 40 height 40
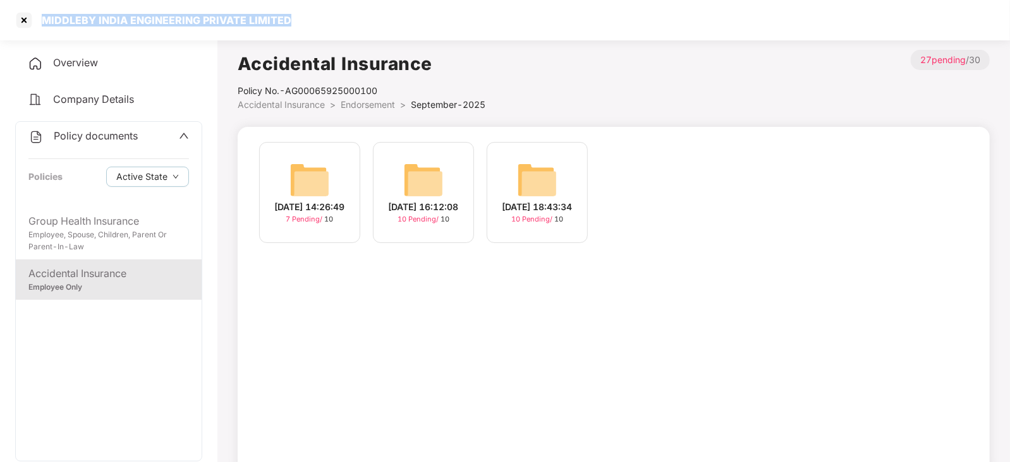
drag, startPoint x: 42, startPoint y: 16, endPoint x: 290, endPoint y: 31, distance: 248.1
click at [301, 29] on div "MIDDLEBY INDIA ENGINEERING PRIVATE LIMITED" at bounding box center [505, 20] width 1010 height 40
copy div "MIDDLEBY INDIA ENGINEERING PRIVATE LIMITED"
click at [27, 20] on div at bounding box center [24, 20] width 20 height 20
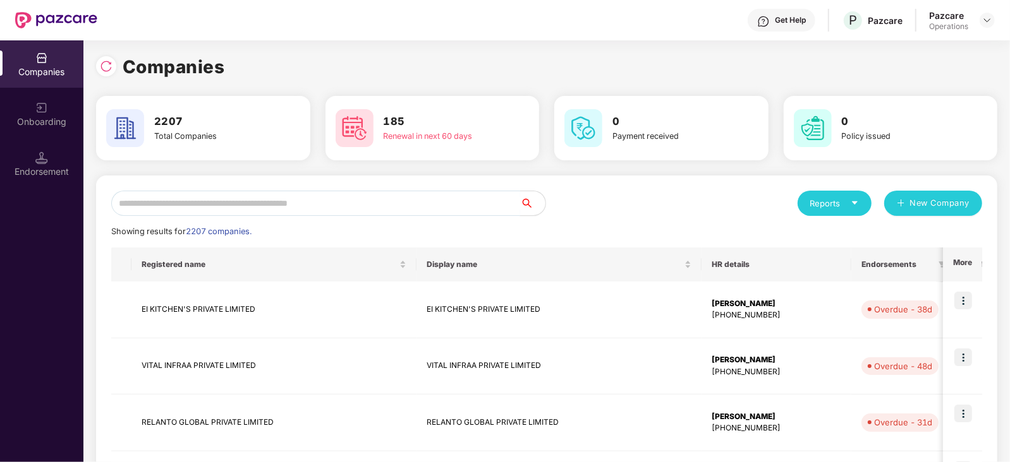
click at [289, 209] on input "text" at bounding box center [315, 203] width 409 height 25
paste input "**********"
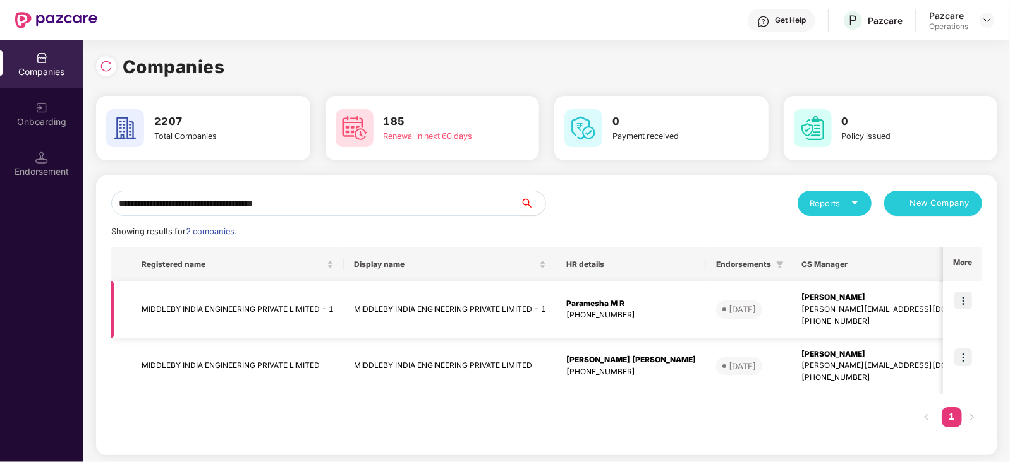
type input "**********"
click at [956, 299] on img at bounding box center [963, 301] width 18 height 18
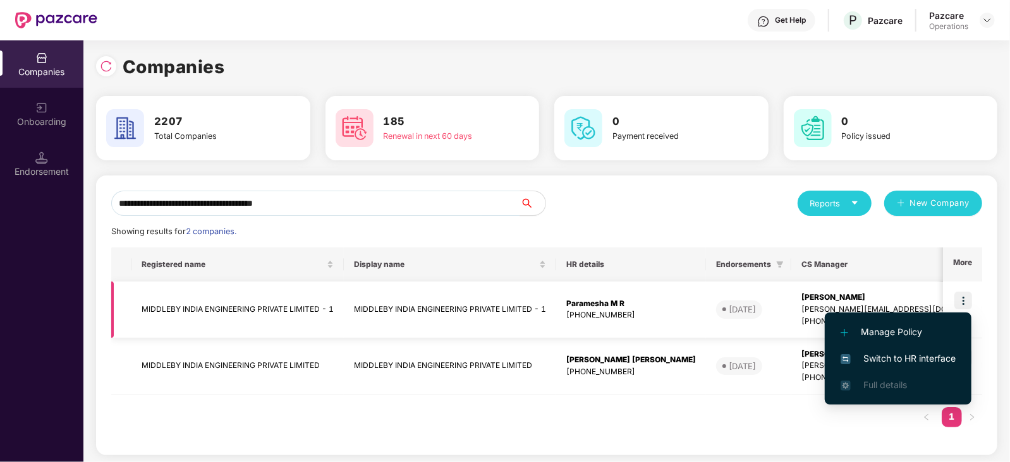
click at [265, 306] on td "MIDDLEBY INDIA ENGINEERING PRIVATE LIMITED - 1" at bounding box center [237, 310] width 212 height 57
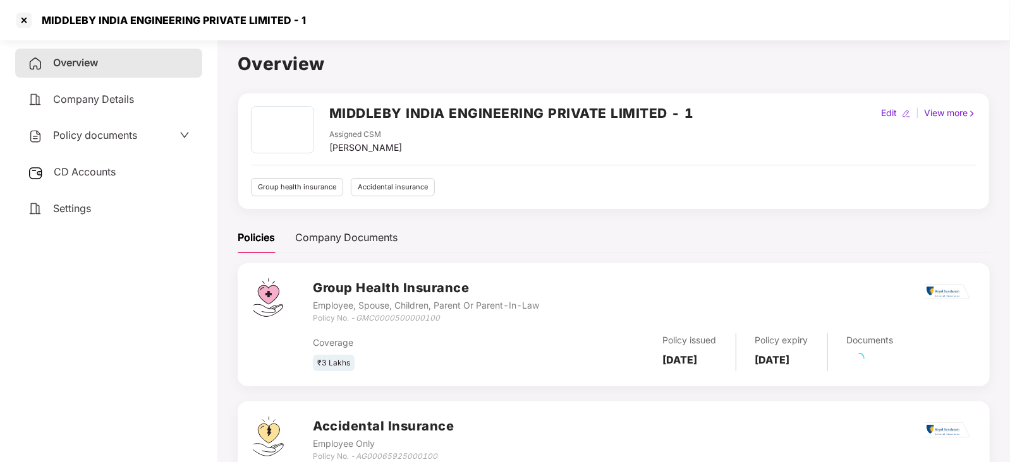
click at [101, 172] on span "CD Accounts" at bounding box center [85, 172] width 62 height 13
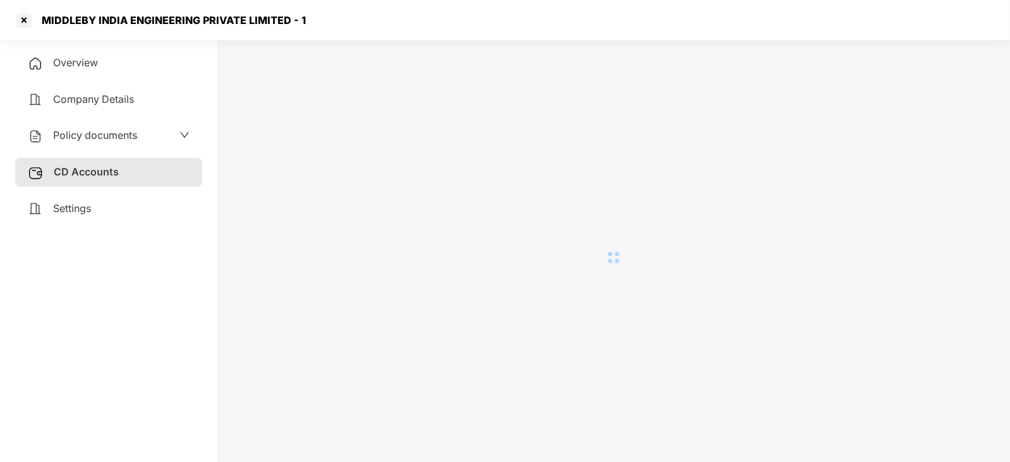
click at [95, 136] on span "Policy documents" at bounding box center [95, 135] width 84 height 13
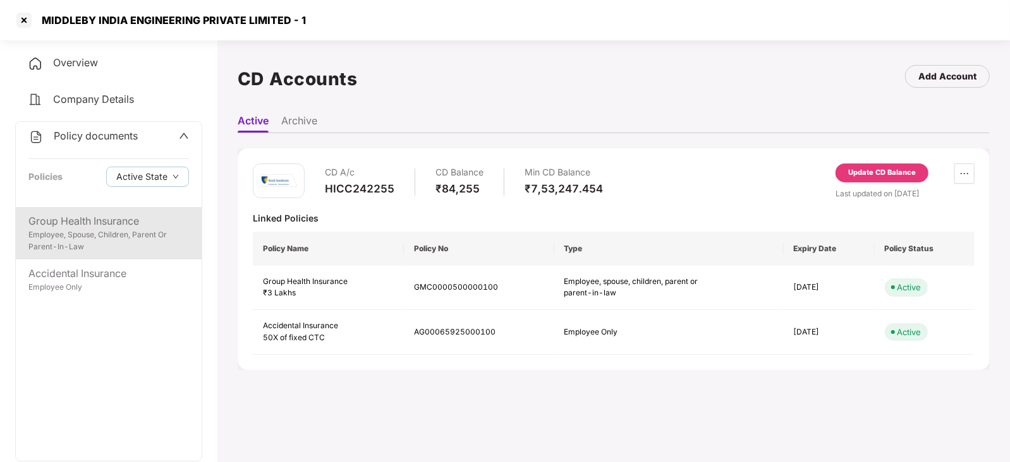
click at [119, 233] on div "Employee, Spouse, Children, Parent Or Parent-In-Law" at bounding box center [108, 241] width 160 height 24
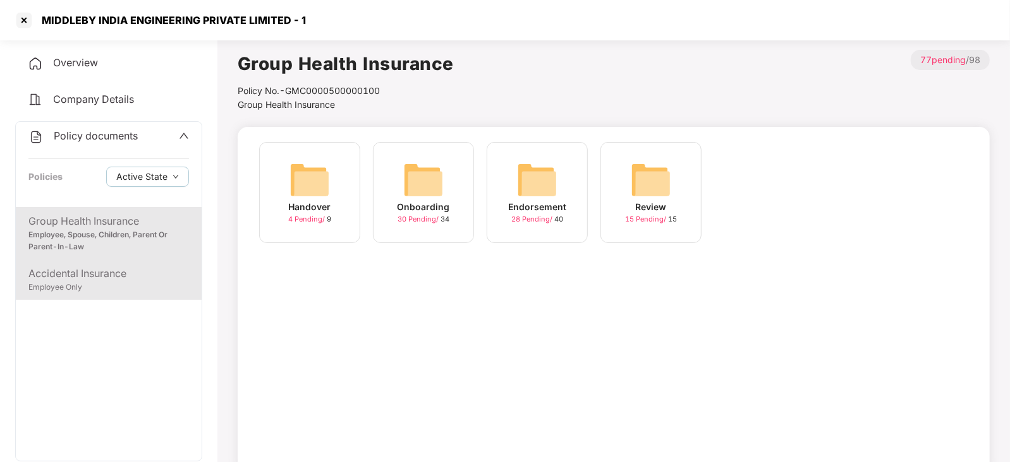
click at [111, 276] on div "Accidental Insurance" at bounding box center [108, 274] width 160 height 16
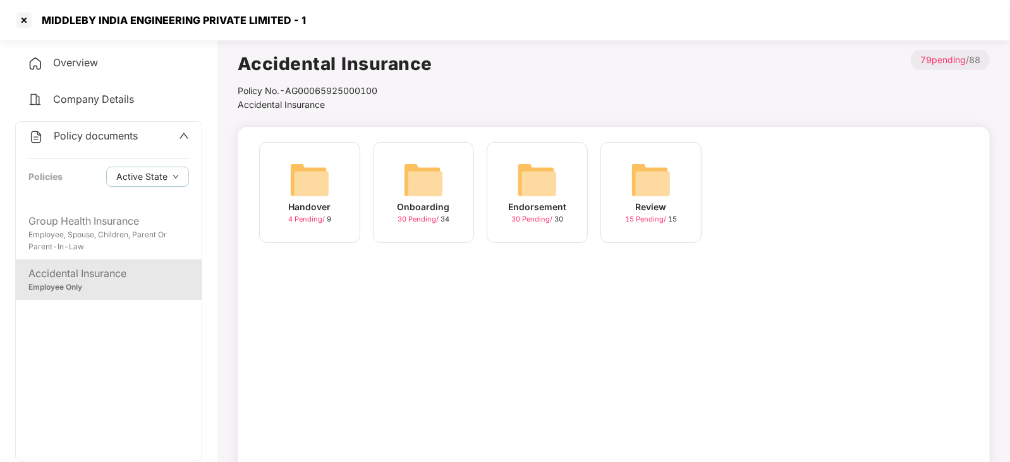
click at [550, 183] on img at bounding box center [537, 180] width 40 height 40
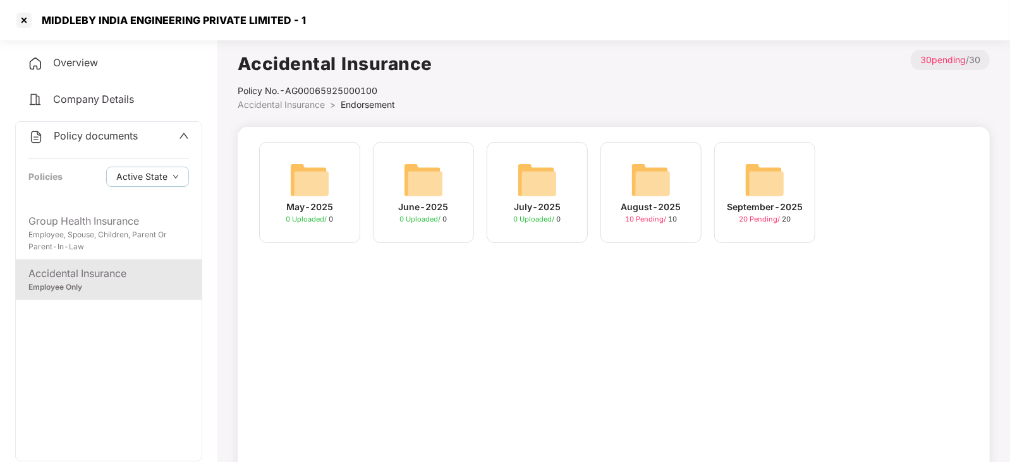
click at [748, 186] on img at bounding box center [764, 180] width 40 height 40
click at [671, 190] on div "August-2025 10 Pending / 10" at bounding box center [650, 192] width 101 height 101
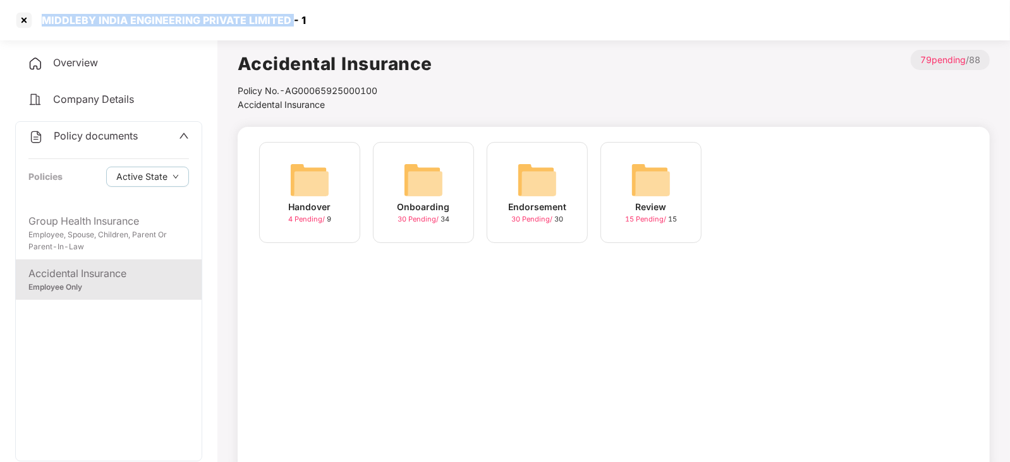
drag, startPoint x: 35, startPoint y: 21, endPoint x: 272, endPoint y: 11, distance: 237.2
click at [286, 9] on div "MIDDLEBY INDIA ENGINEERING PRIVATE LIMITED - 1" at bounding box center [505, 20] width 1010 height 40
copy div "MIDDLEBY INDIA ENGINEERING PRIVATE LIMITED"
click at [28, 17] on div at bounding box center [24, 20] width 20 height 20
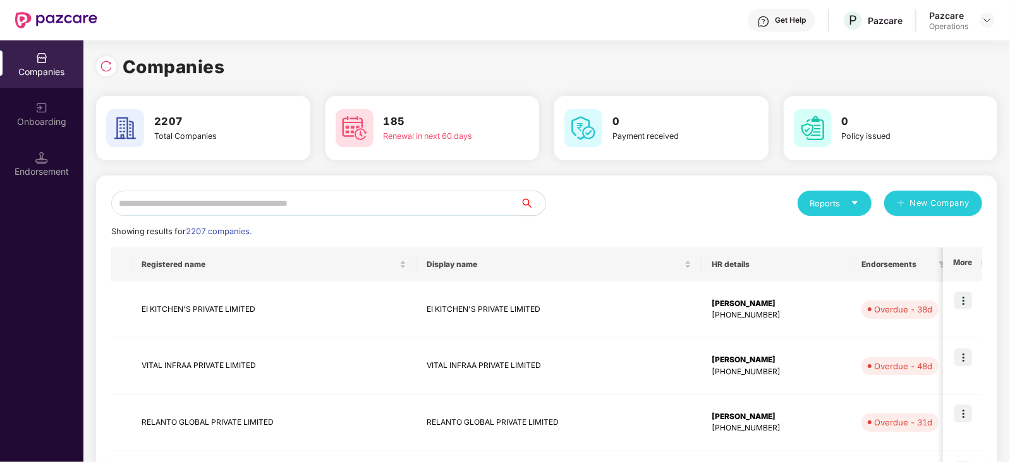
click at [227, 211] on input "text" at bounding box center [315, 203] width 409 height 25
paste input "**********"
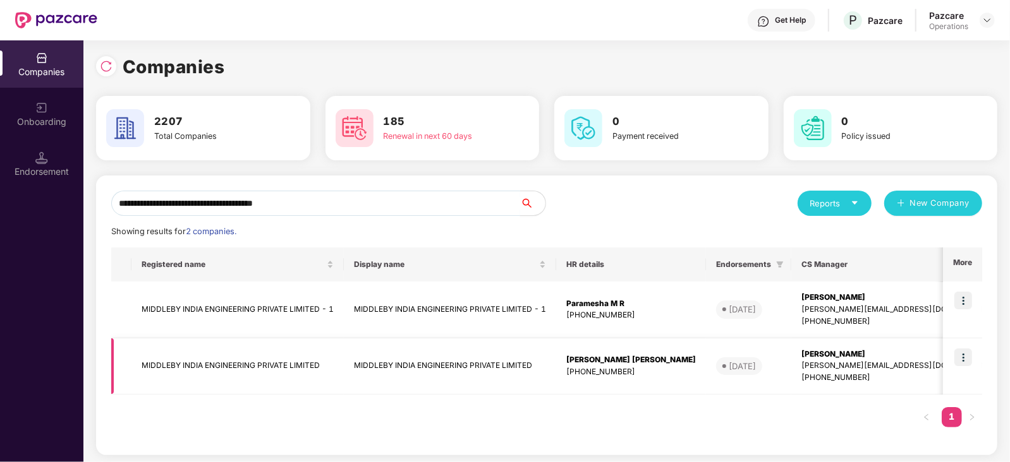
type input "**********"
click at [237, 363] on td "MIDDLEBY INDIA ENGINEERING PRIVATE LIMITED" at bounding box center [237, 367] width 212 height 57
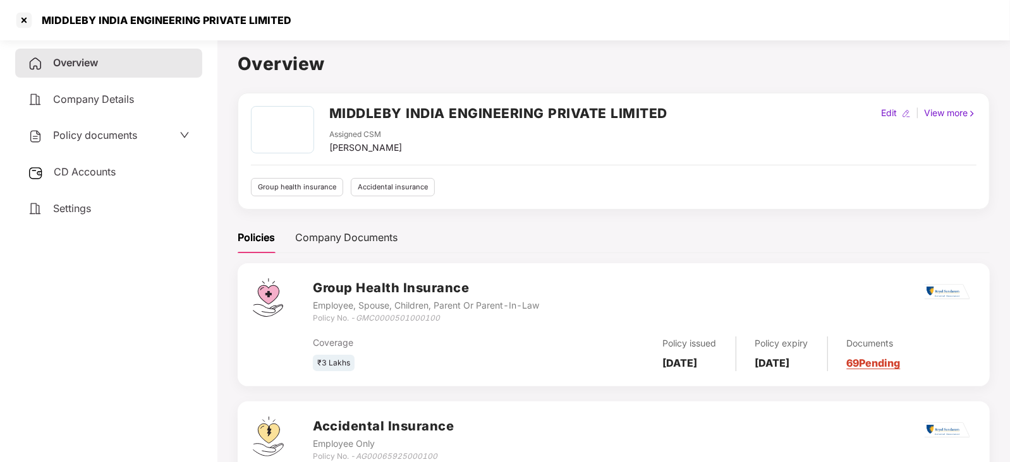
click at [80, 139] on span "Policy documents" at bounding box center [95, 135] width 84 height 13
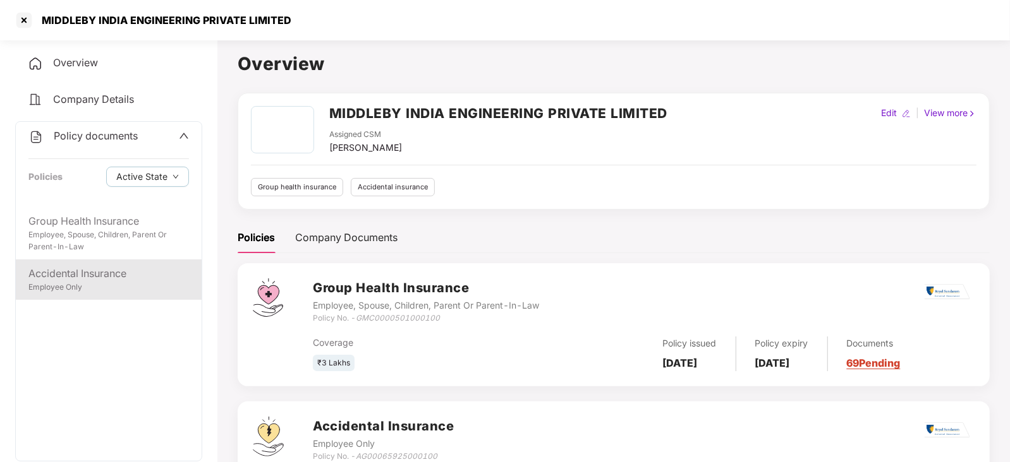
click at [100, 270] on div "Accidental Insurance" at bounding box center [108, 274] width 160 height 16
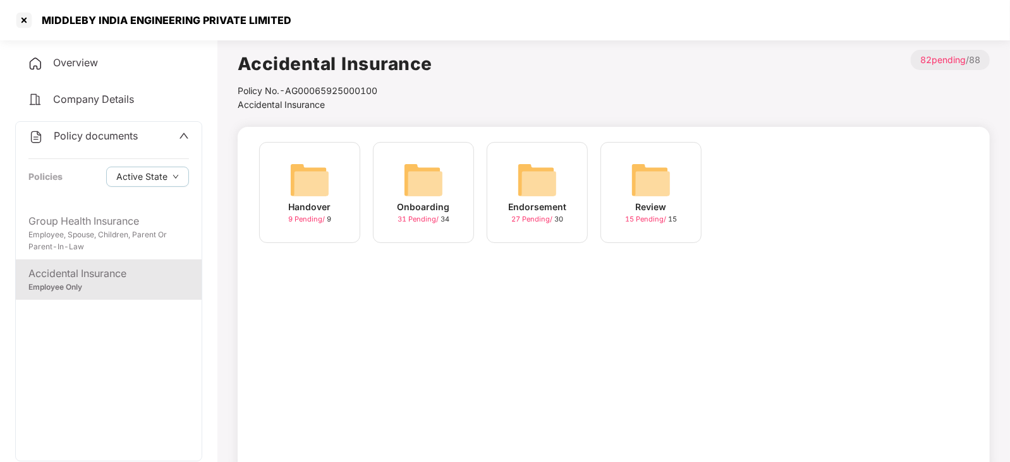
click at [539, 172] on img at bounding box center [537, 180] width 40 height 40
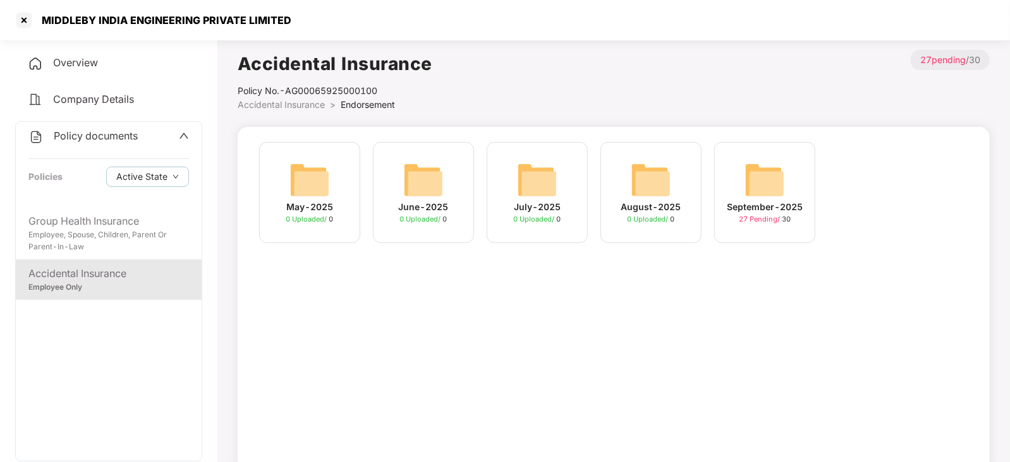
click at [794, 186] on div "September-2025 27 Pending / 30" at bounding box center [764, 192] width 101 height 101
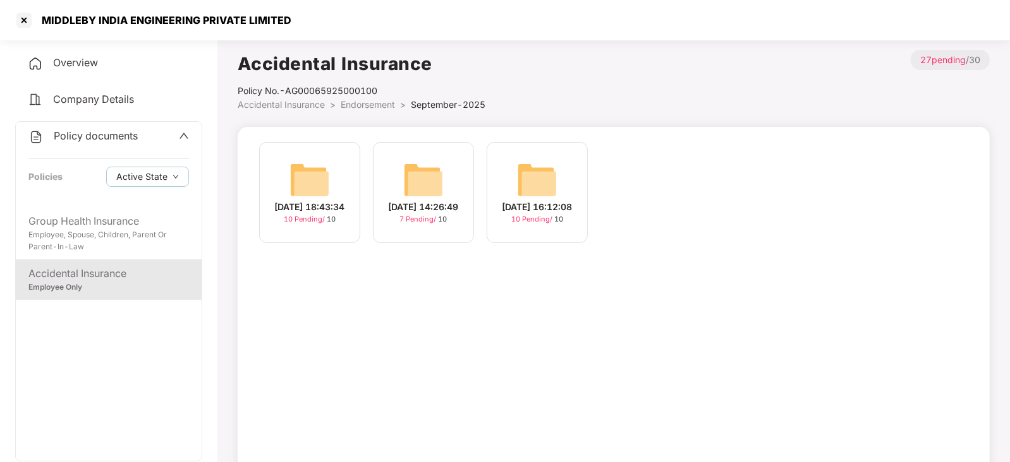
click at [539, 172] on img at bounding box center [537, 180] width 40 height 40
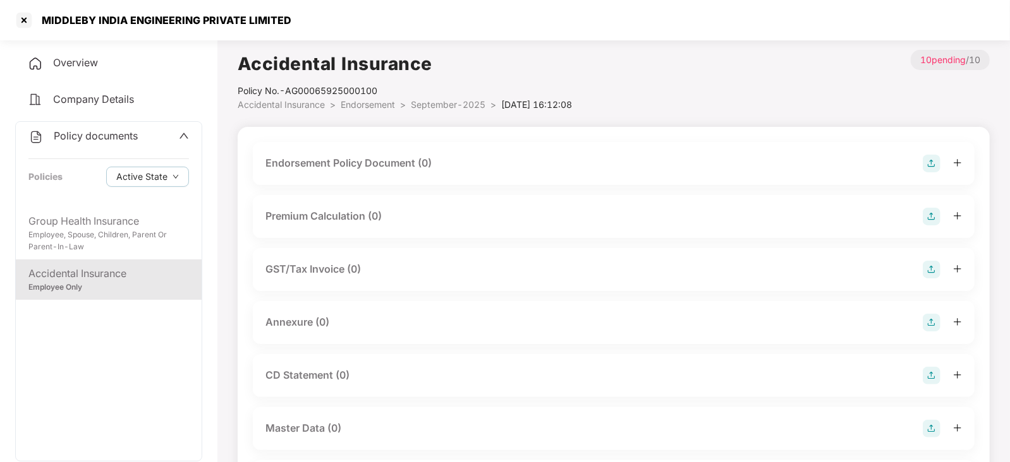
click at [926, 164] on img at bounding box center [931, 164] width 18 height 18
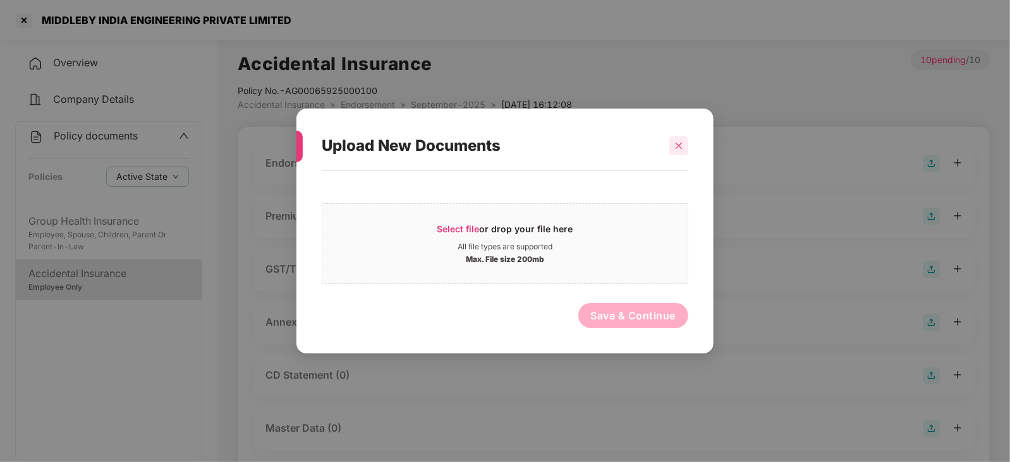
click at [686, 142] on div at bounding box center [678, 145] width 19 height 19
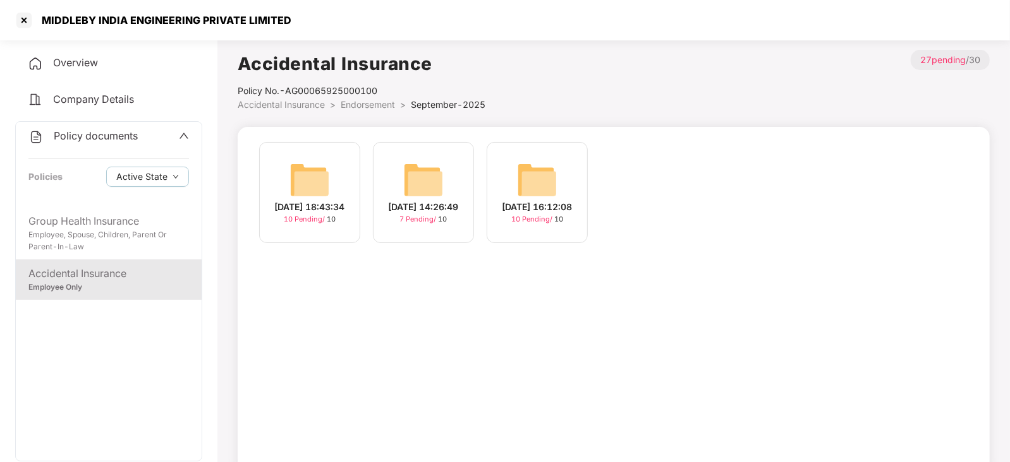
click at [289, 187] on img at bounding box center [309, 180] width 40 height 40
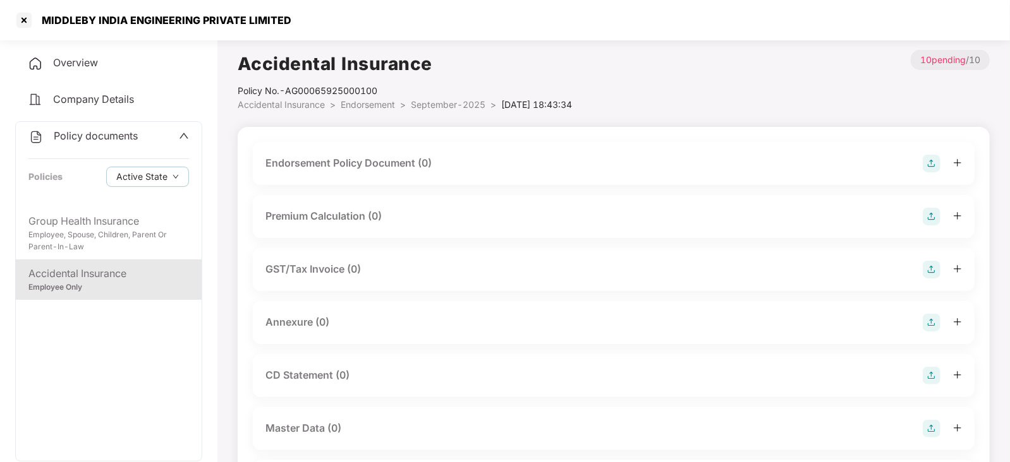
click at [922, 167] on img at bounding box center [931, 164] width 18 height 18
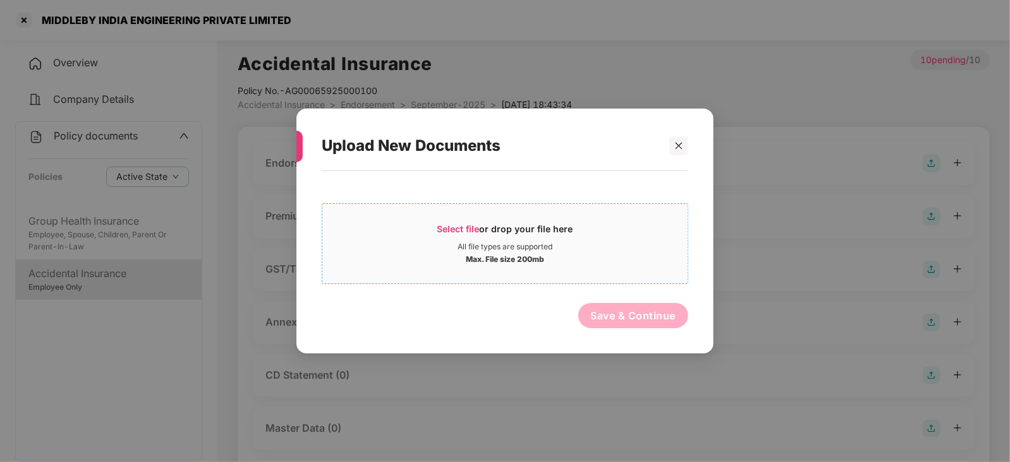
click at [460, 229] on span "Select file" at bounding box center [458, 229] width 42 height 11
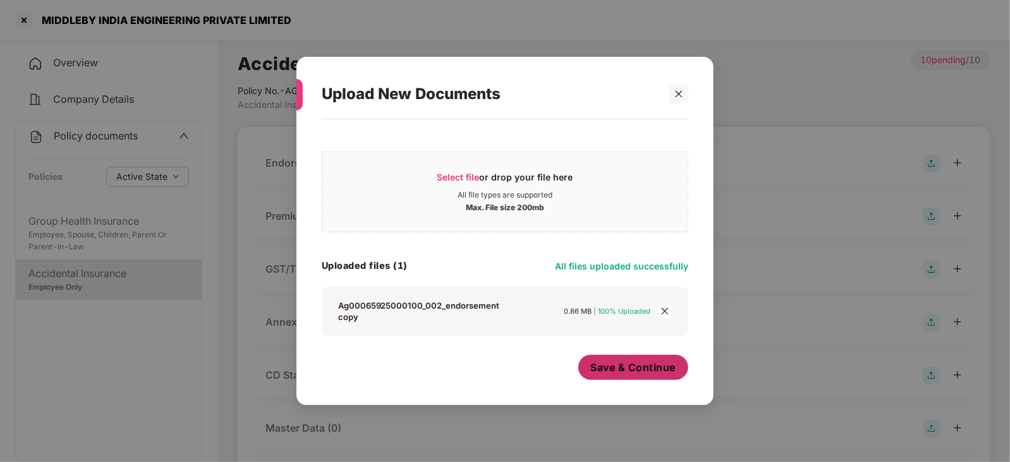
click at [624, 370] on span "Save & Continue" at bounding box center [633, 368] width 85 height 14
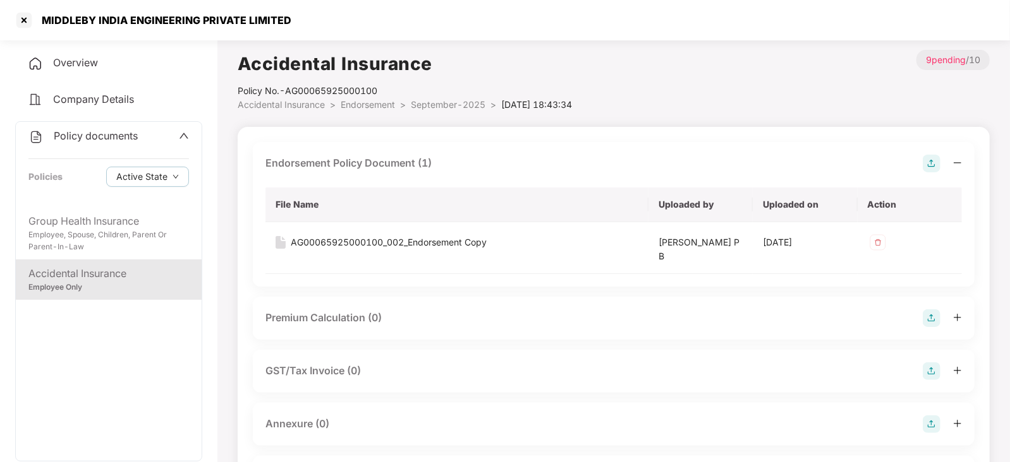
click at [931, 320] on img at bounding box center [931, 319] width 18 height 18
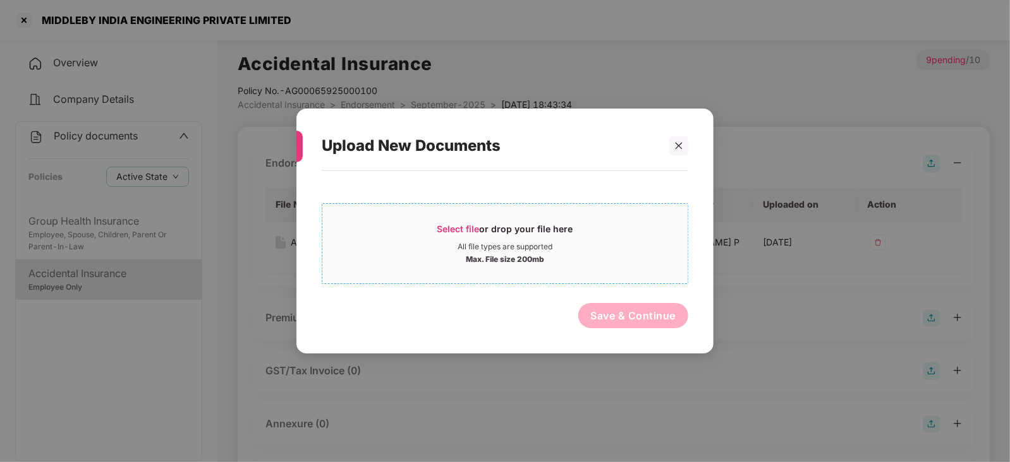
click at [490, 229] on div "Select file or drop your file here" at bounding box center [505, 232] width 136 height 19
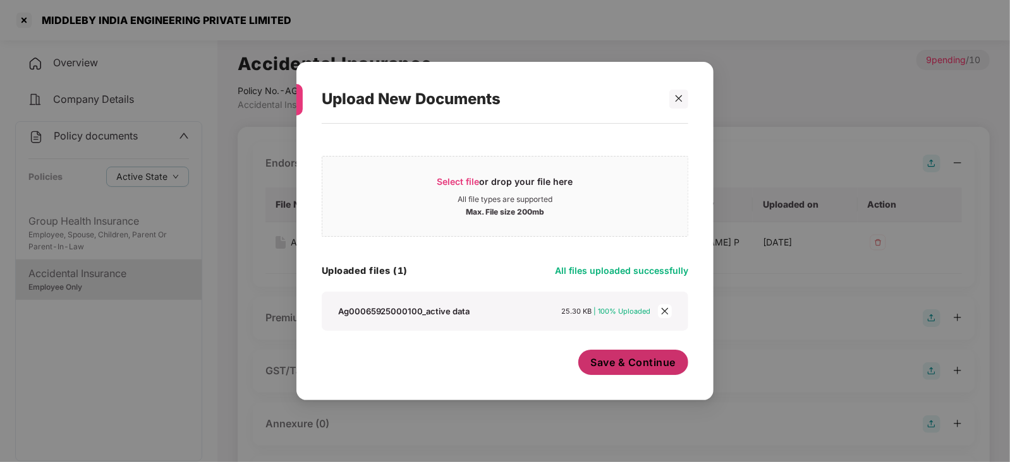
click at [651, 368] on span "Save & Continue" at bounding box center [633, 363] width 85 height 14
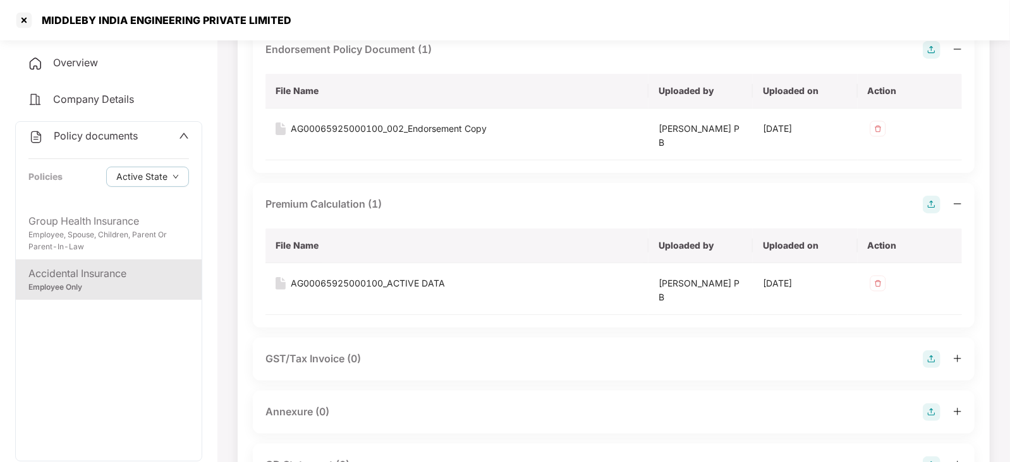
scroll to position [157, 0]
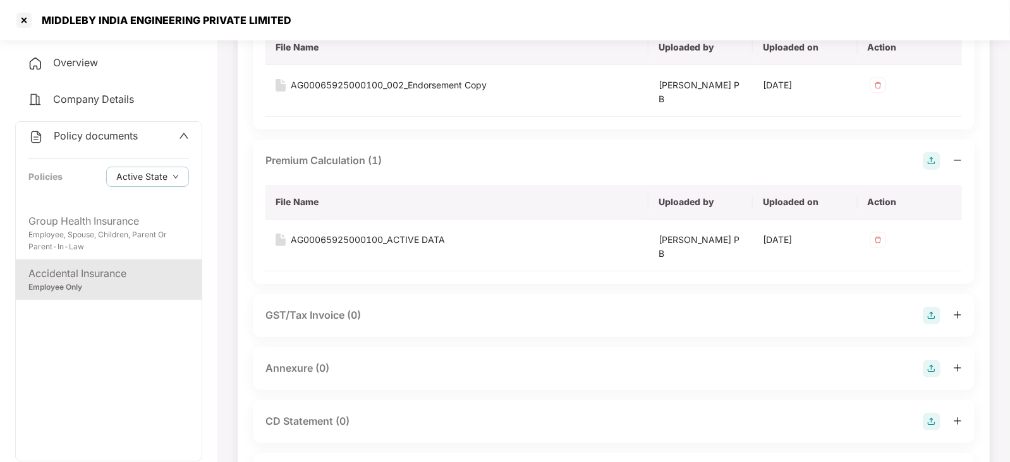
click at [926, 365] on img at bounding box center [931, 369] width 18 height 18
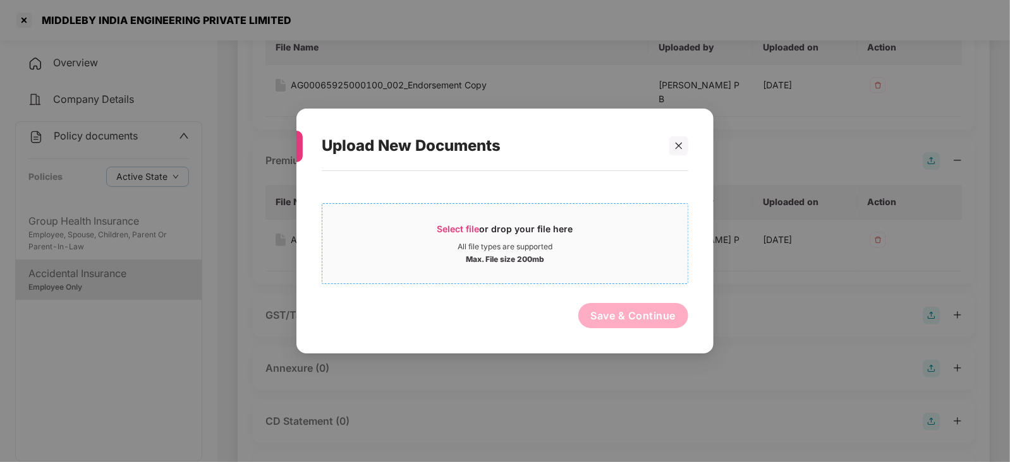
click at [485, 227] on div "Select file or drop your file here" at bounding box center [505, 232] width 136 height 19
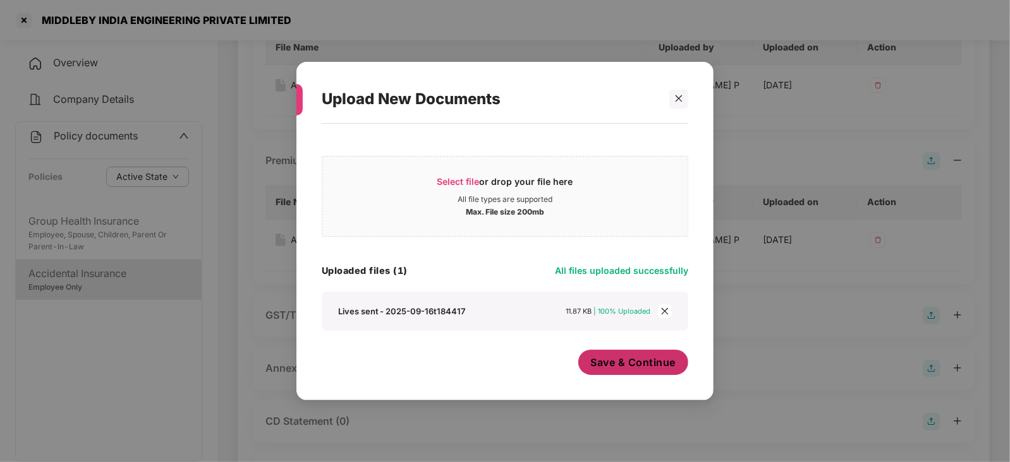
click at [620, 372] on button "Save & Continue" at bounding box center [633, 362] width 111 height 25
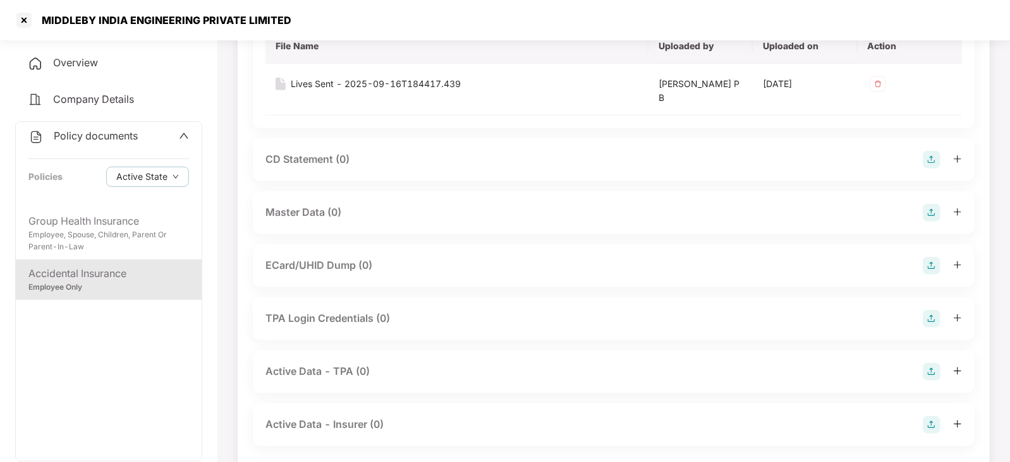
scroll to position [545, 0]
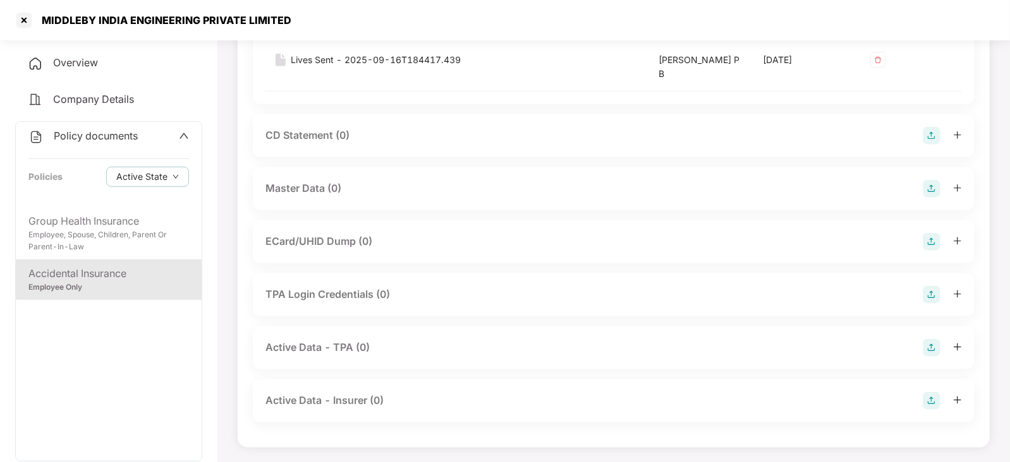
click at [926, 193] on img at bounding box center [931, 189] width 18 height 18
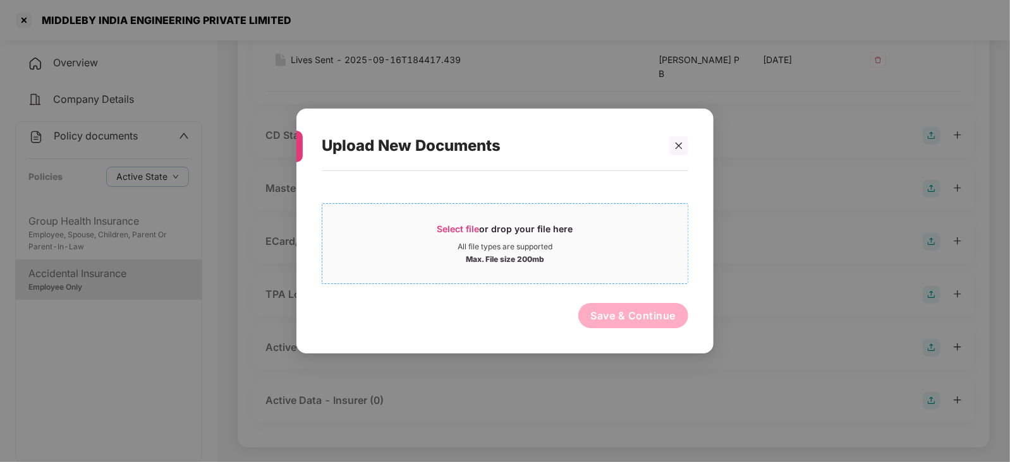
click at [460, 224] on span "Select file" at bounding box center [458, 229] width 42 height 11
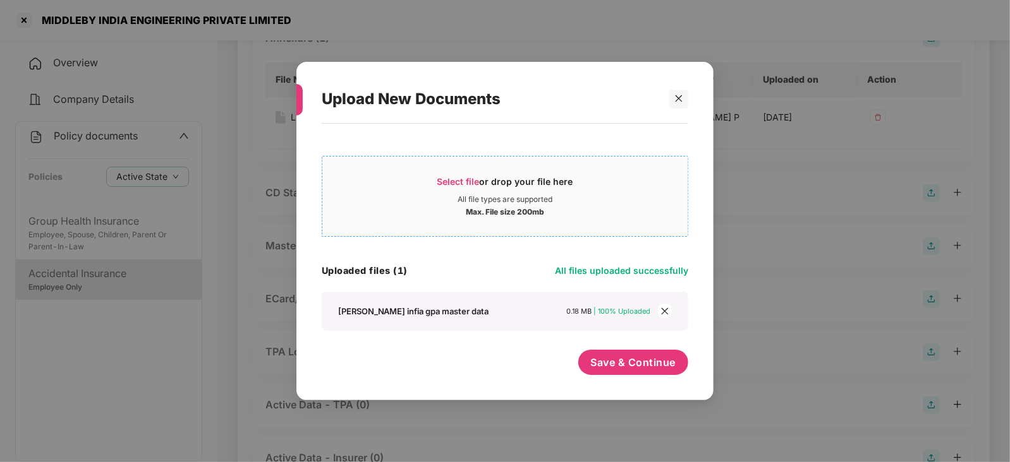
scroll to position [466, 0]
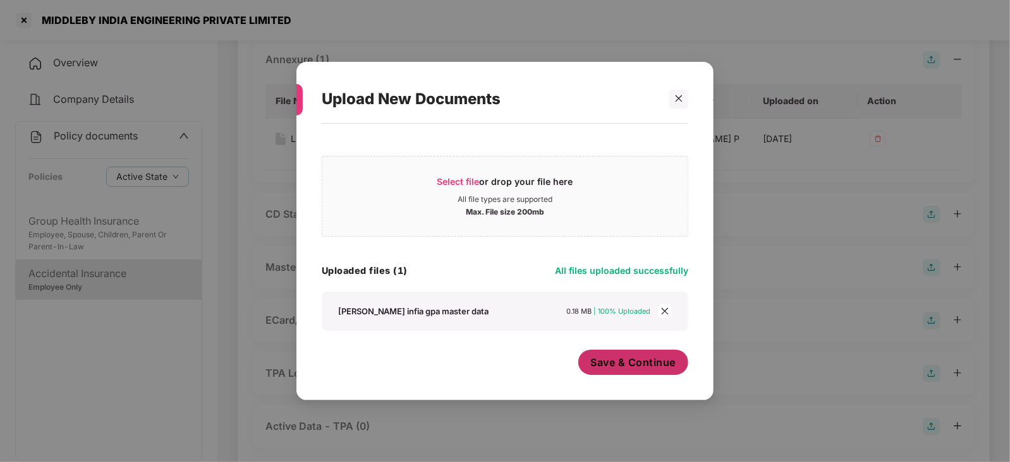
click at [633, 364] on span "Save & Continue" at bounding box center [633, 363] width 85 height 14
